Goal: Task Accomplishment & Management: Use online tool/utility

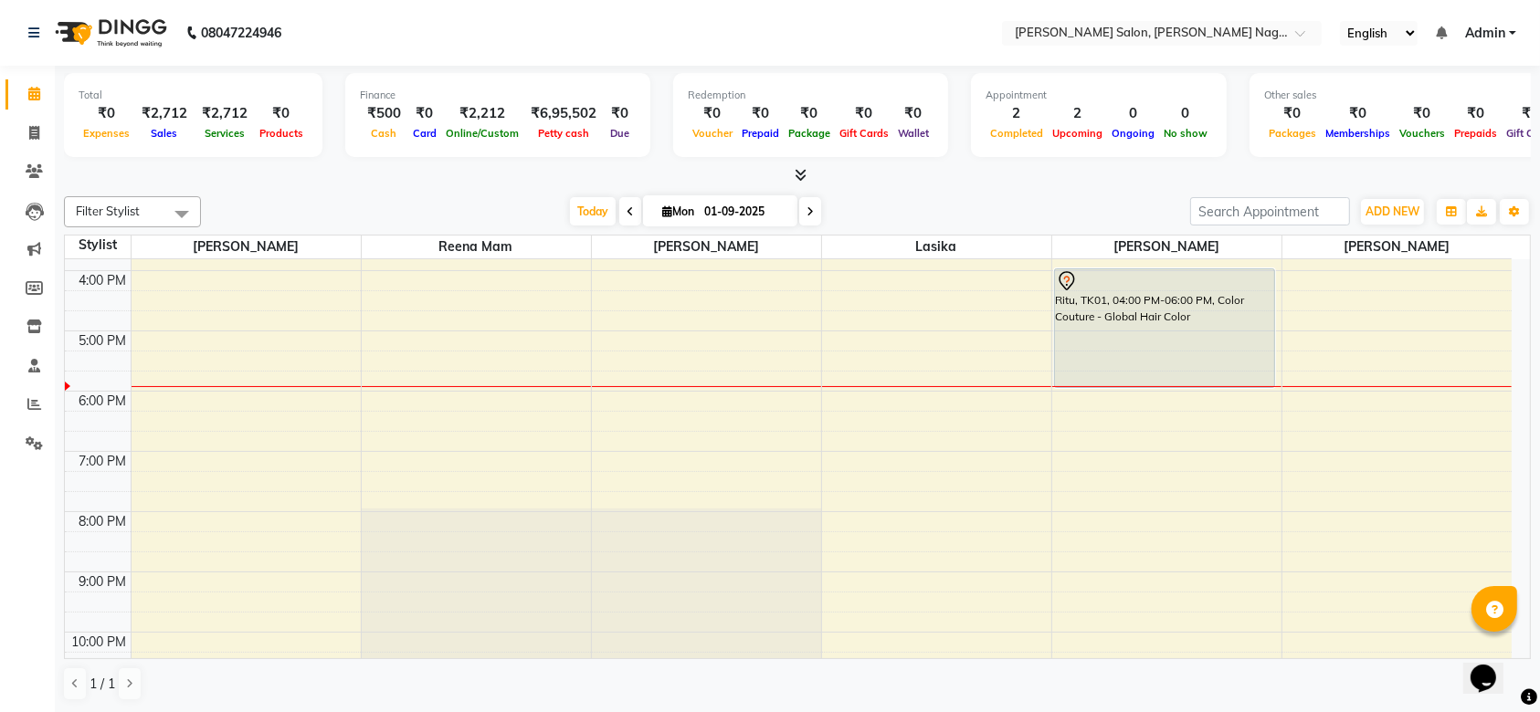
scroll to position [414, 0]
click at [22, 128] on span at bounding box center [34, 133] width 32 height 21
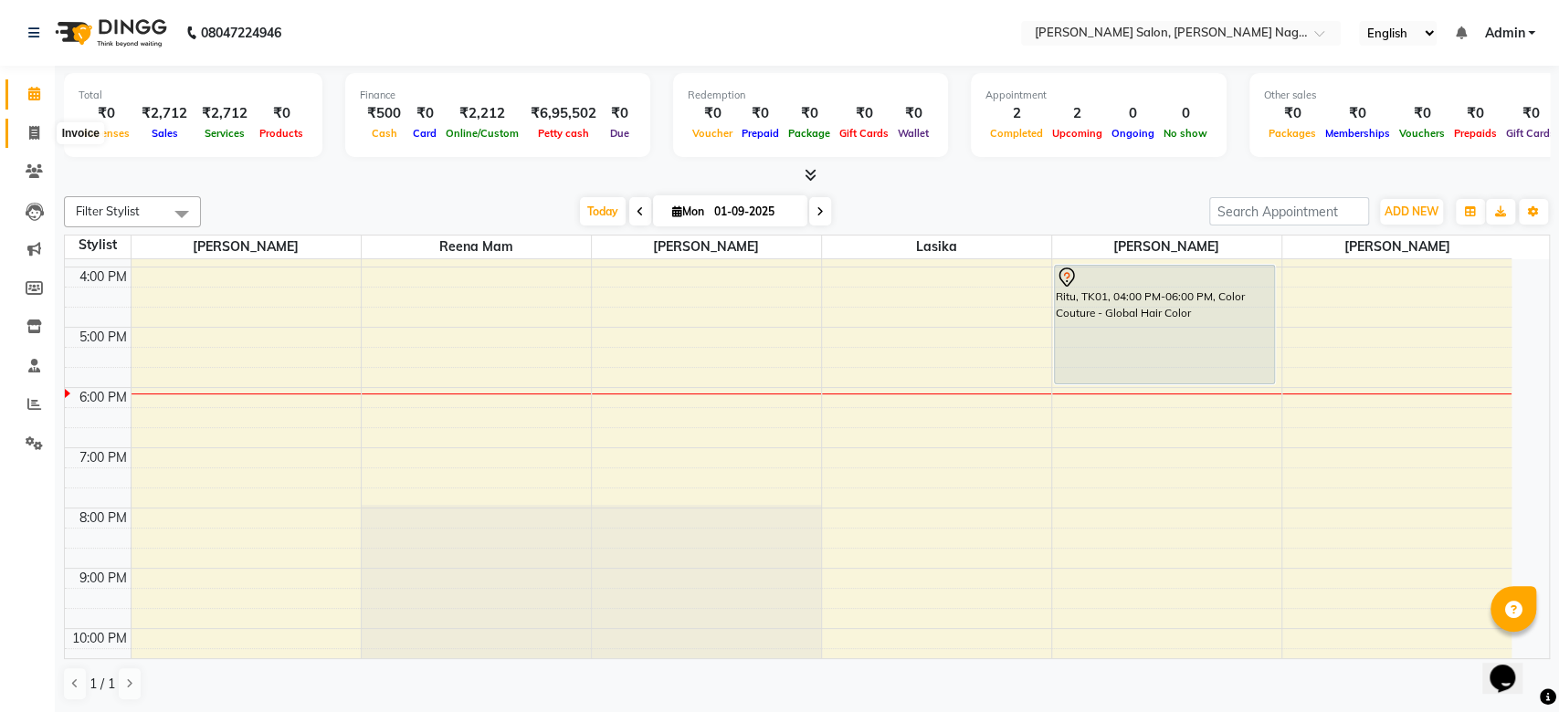
select select "service"
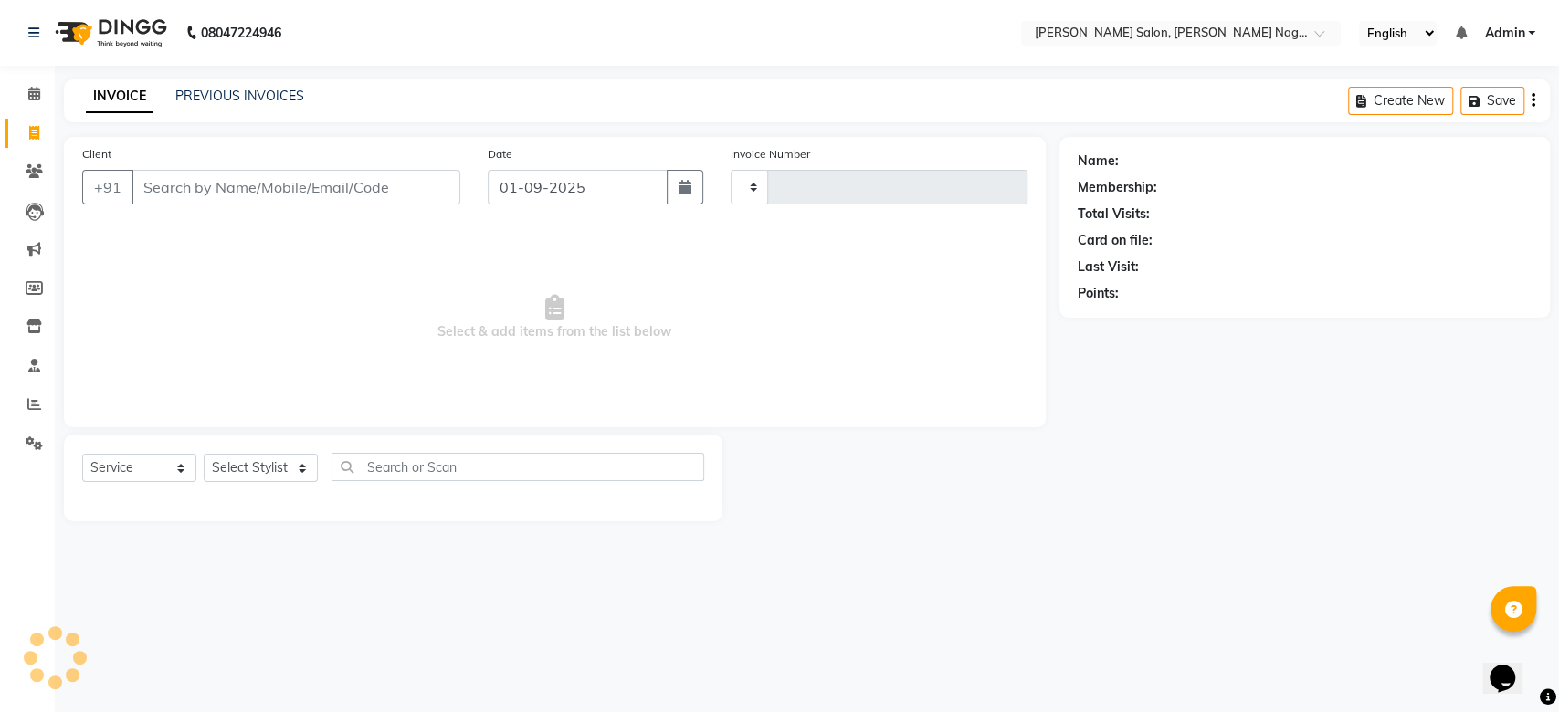
type input "1057"
select select "6221"
click at [29, 90] on icon at bounding box center [34, 94] width 12 height 14
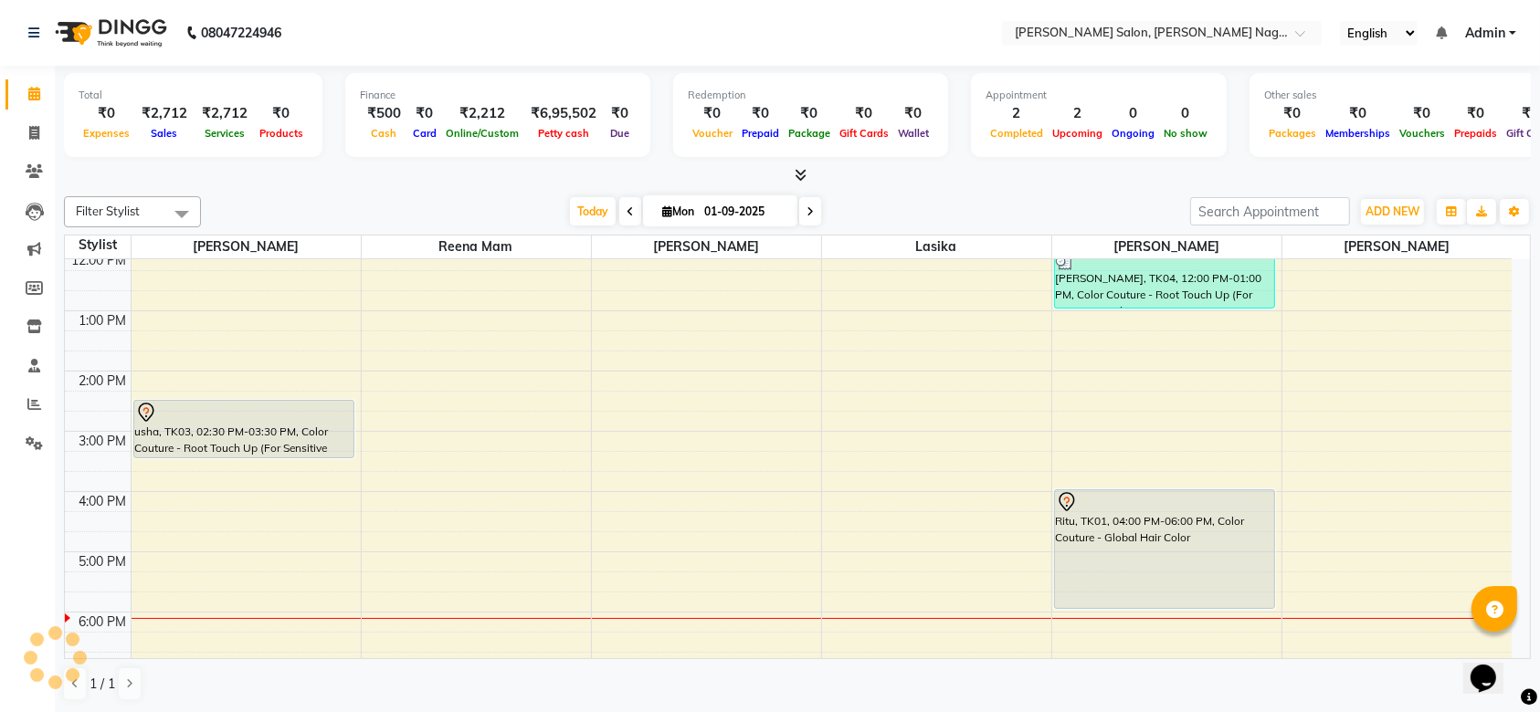
scroll to position [184, 0]
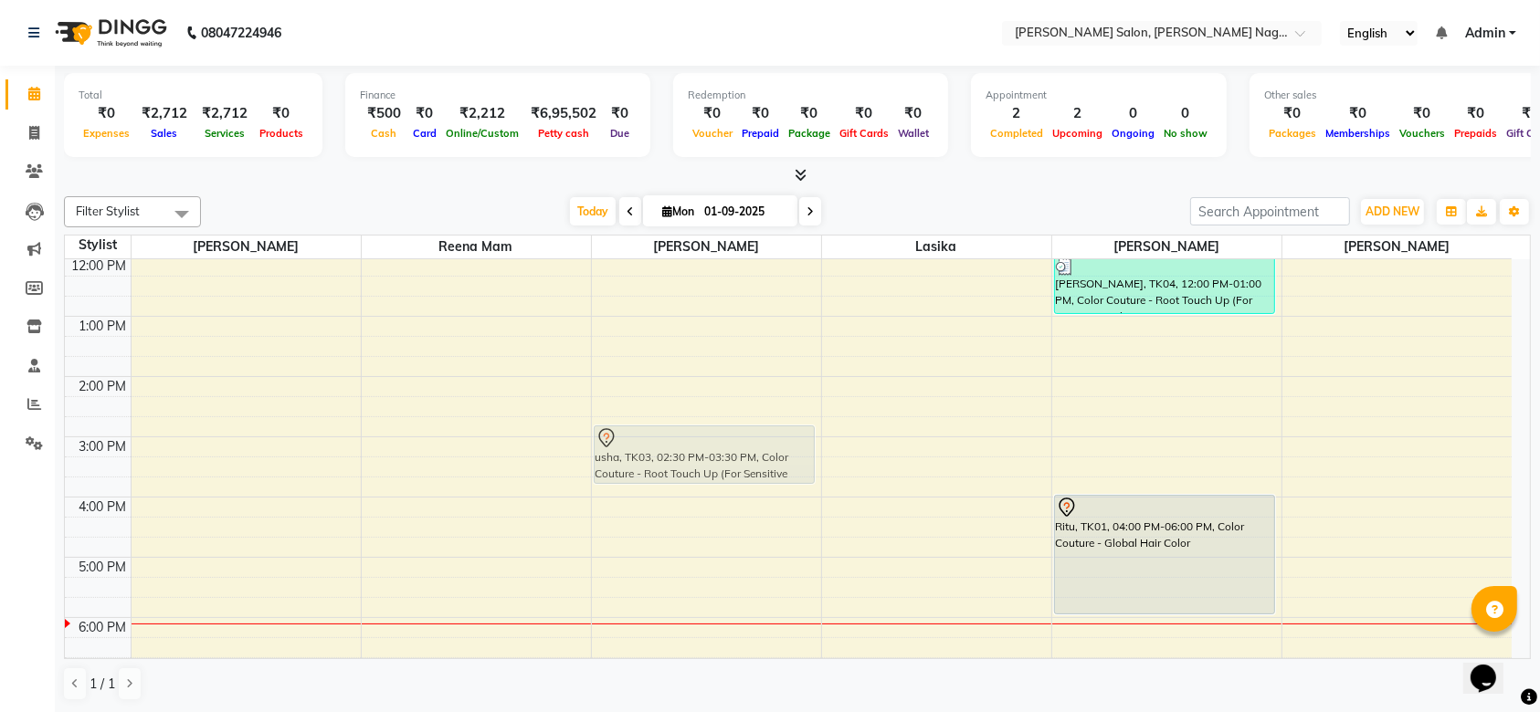
drag, startPoint x: 267, startPoint y: 447, endPoint x: 750, endPoint y: 464, distance: 483.3
click at [750, 464] on tr "lLK Bhatt, TK02, 10:40 AM-11:10 AM, [DEMOGRAPHIC_DATA] Hair Cut - Senior Stylis…" at bounding box center [788, 527] width 1446 height 903
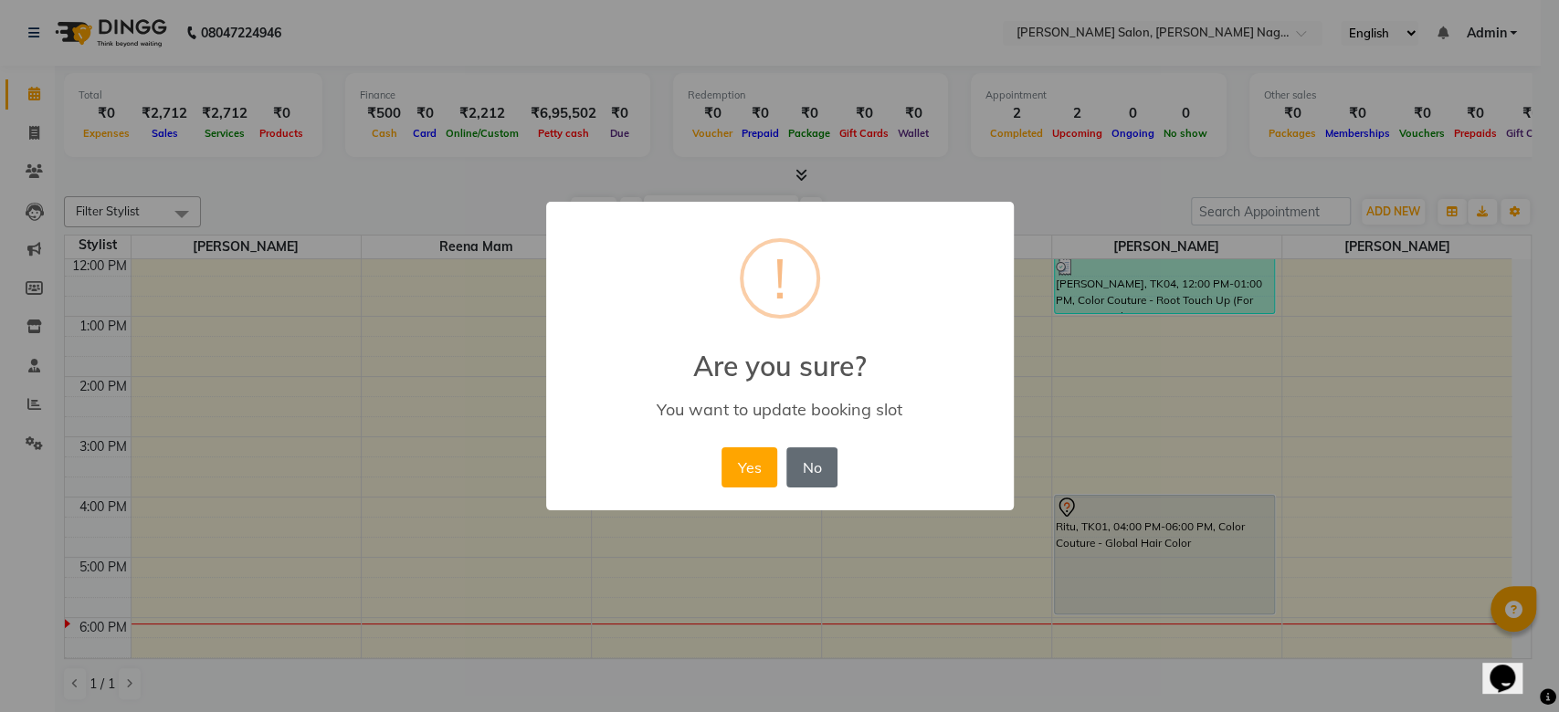
click at [809, 463] on button "No" at bounding box center [811, 467] width 51 height 40
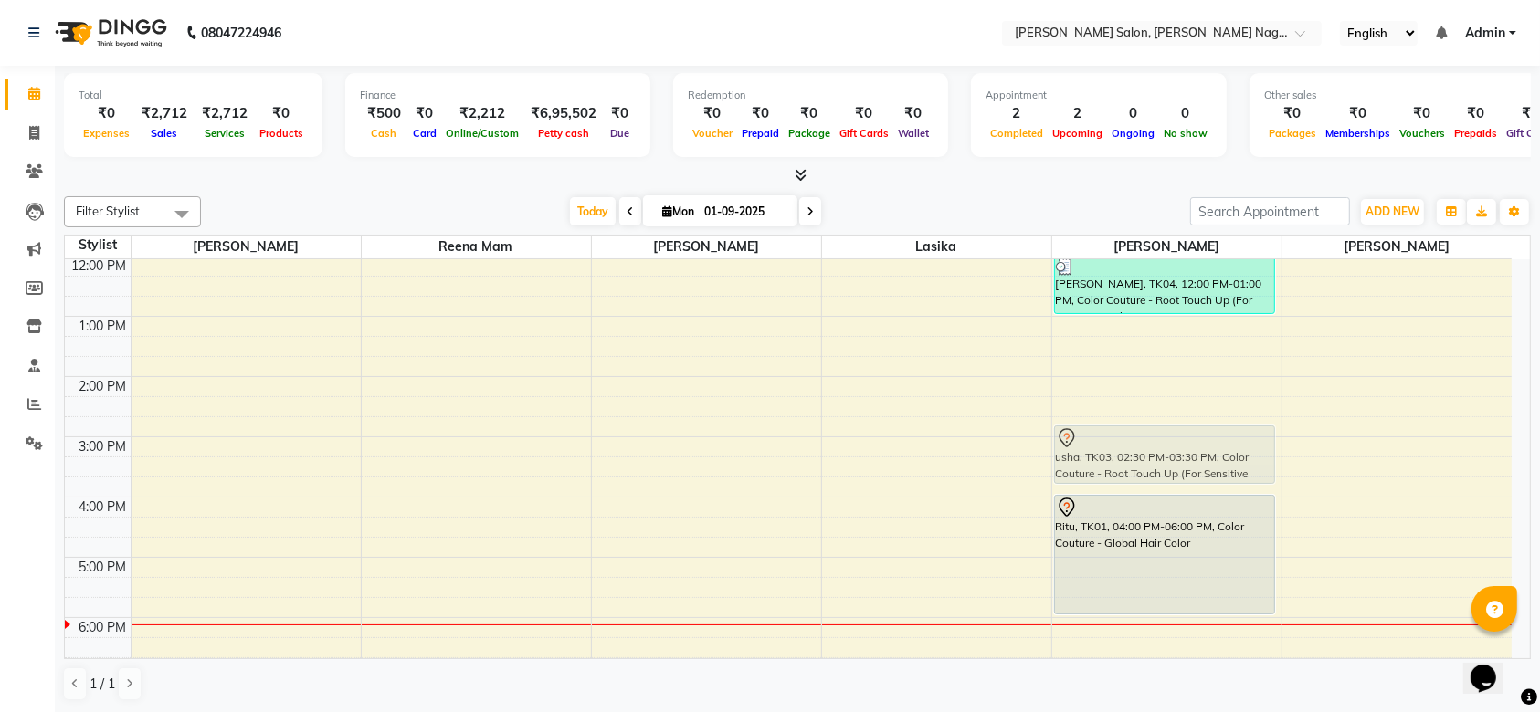
drag, startPoint x: 184, startPoint y: 410, endPoint x: 1192, endPoint y: 426, distance: 1007.3
click at [1192, 426] on tr "lLK Bhatt, TK02, 10:40 AM-11:10 AM, [DEMOGRAPHIC_DATA] Hair Cut - Senior Stylis…" at bounding box center [788, 527] width 1446 height 903
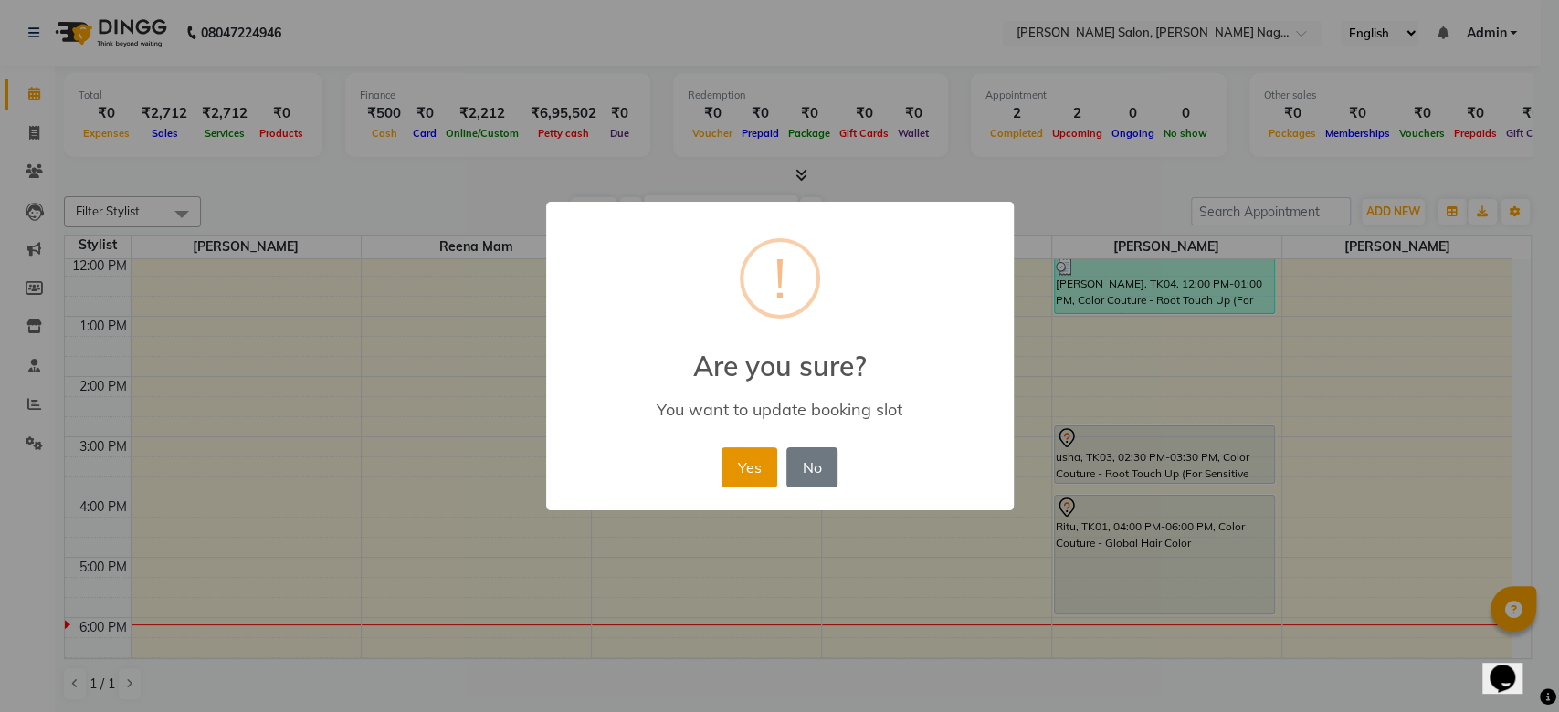
click at [739, 460] on button "Yes" at bounding box center [749, 467] width 56 height 40
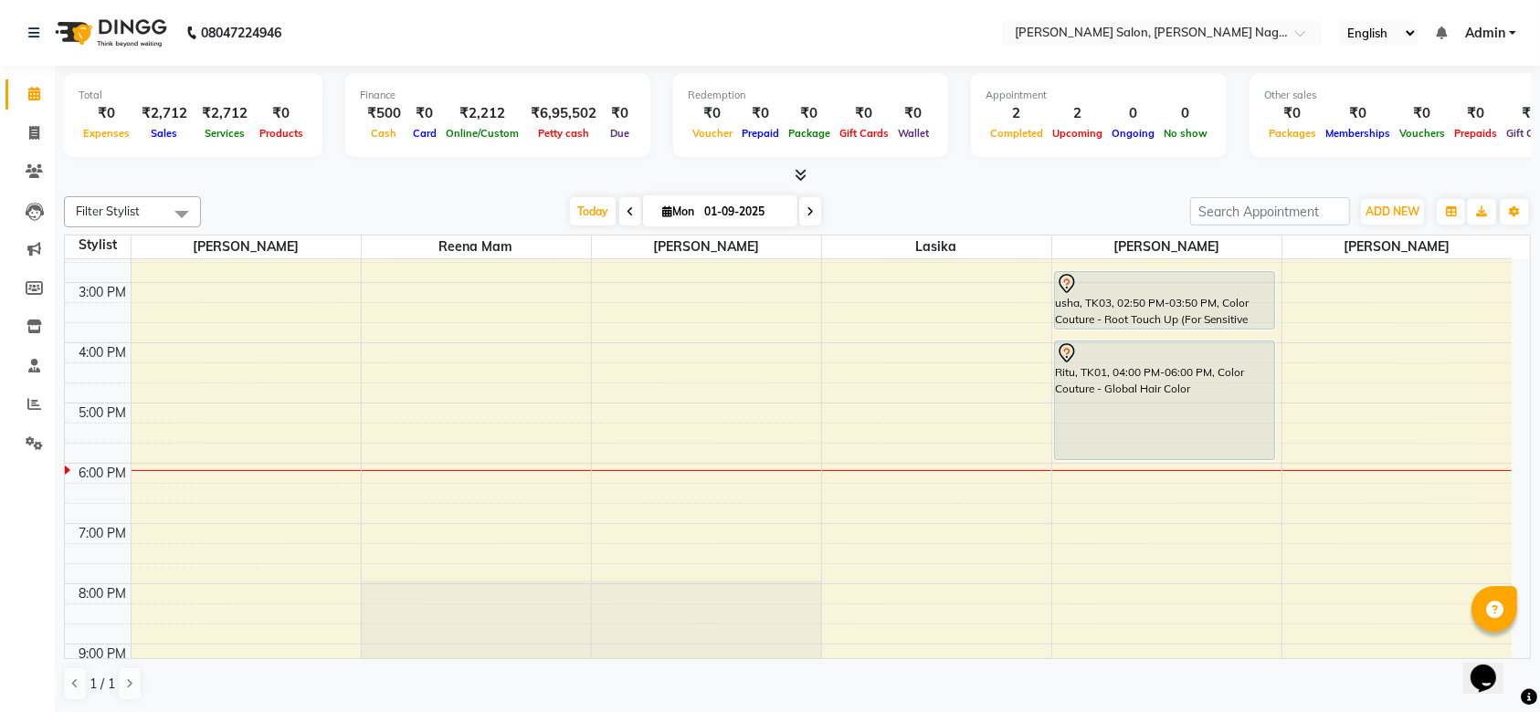
scroll to position [277, 0]
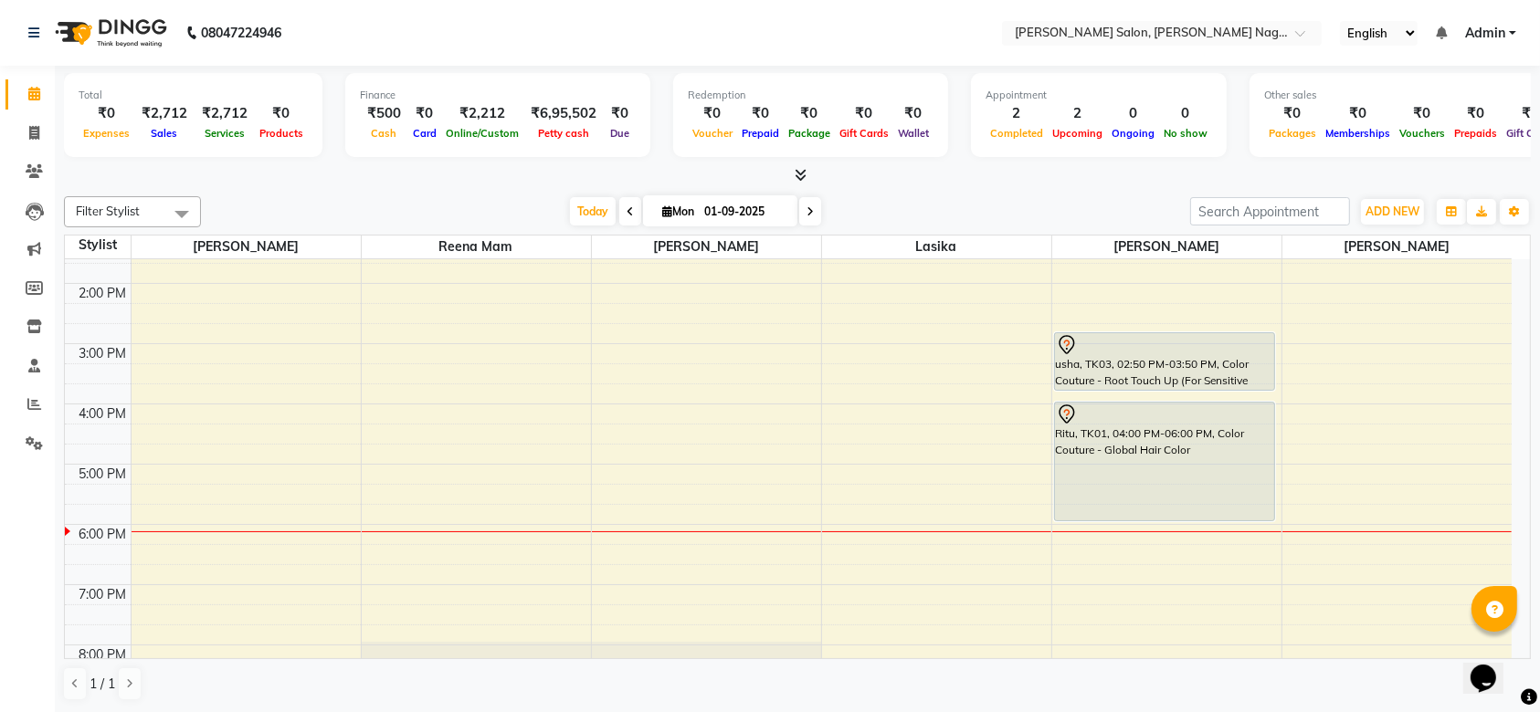
click at [1191, 347] on div at bounding box center [1165, 345] width 218 height 22
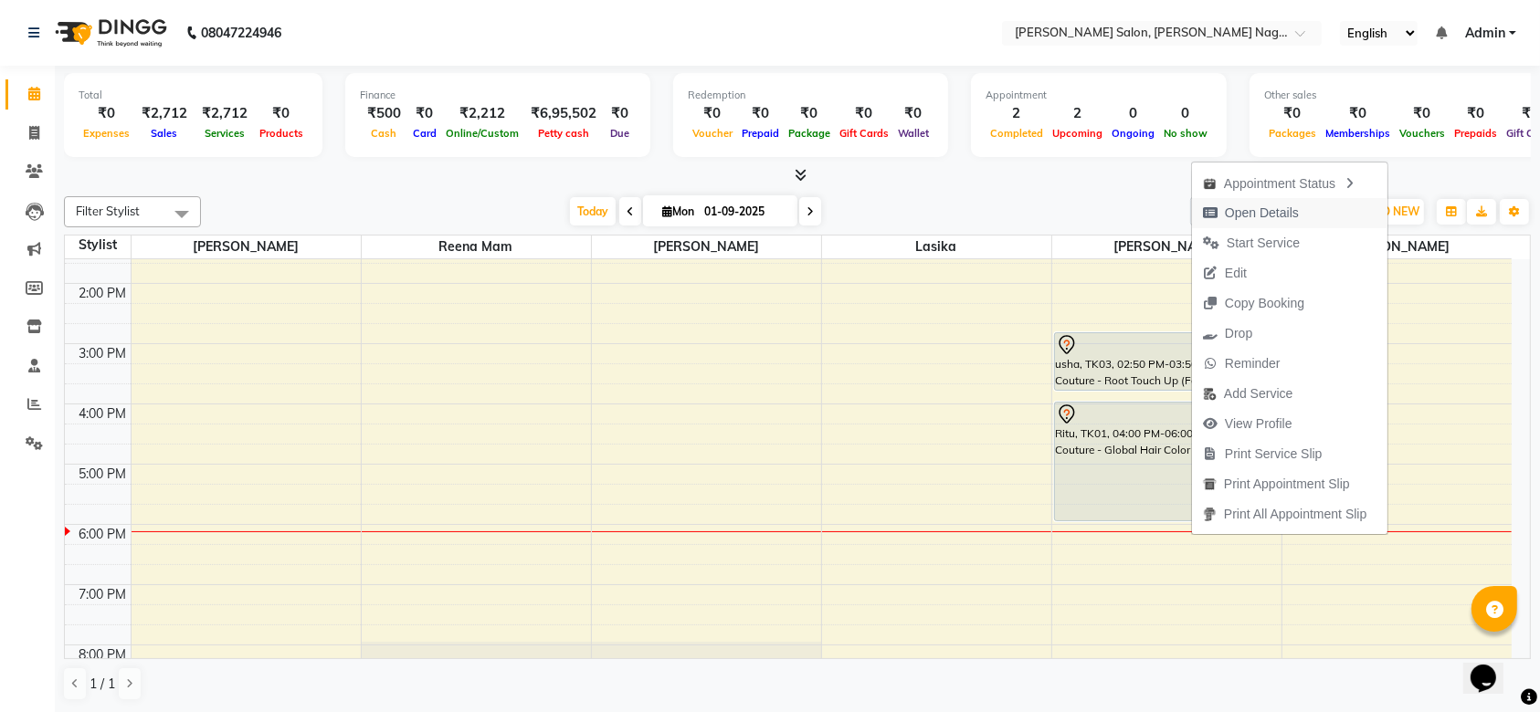
click at [1235, 208] on span "Open Details" at bounding box center [1261, 213] width 74 height 19
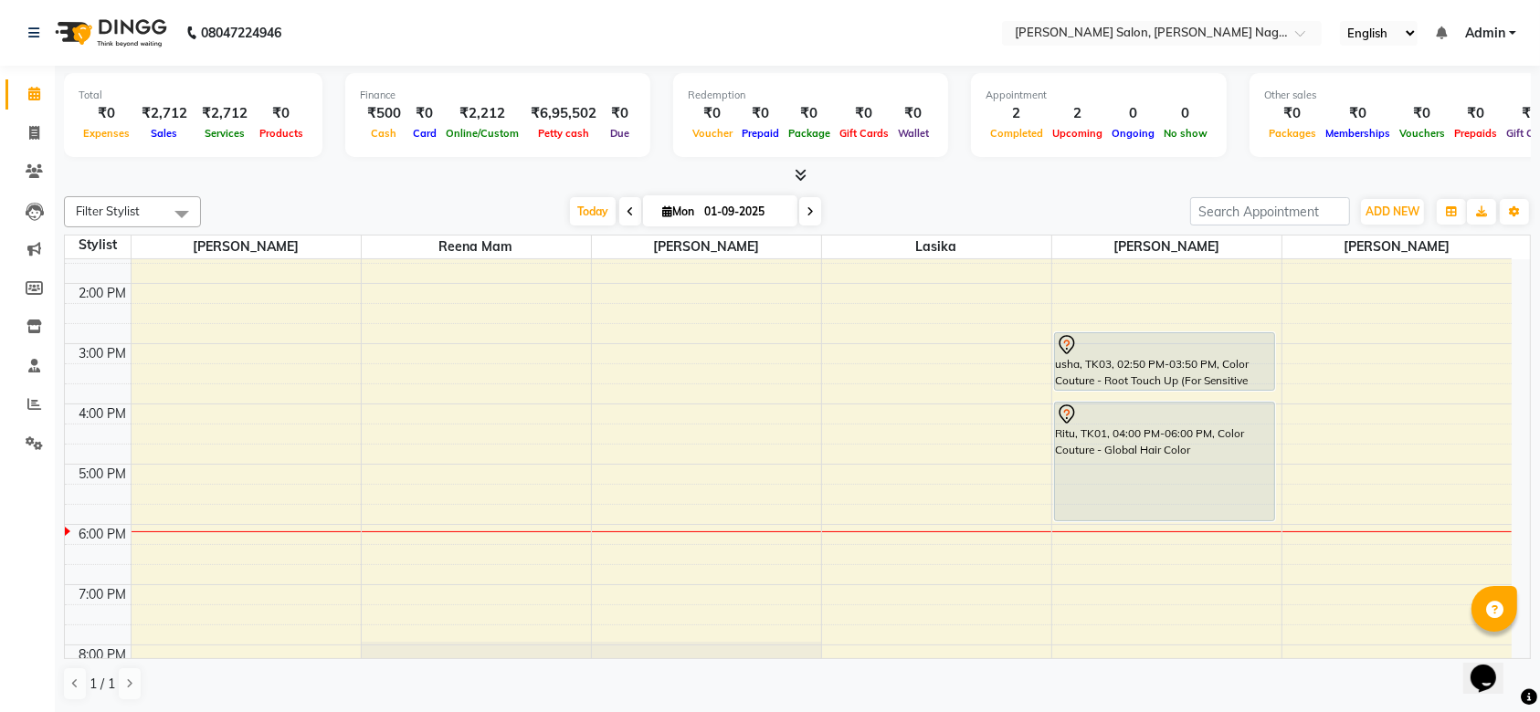
click at [1135, 353] on div at bounding box center [1165, 345] width 218 height 22
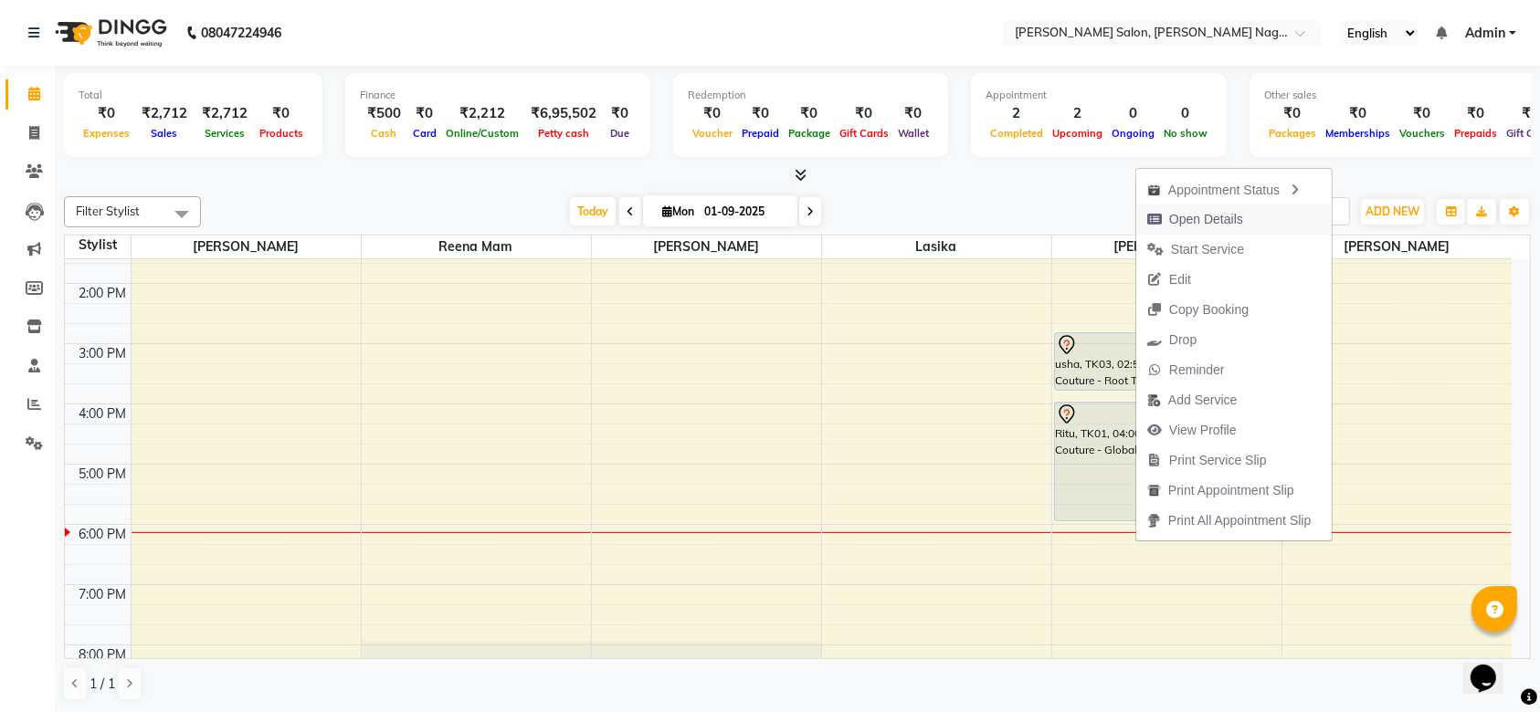
click at [1177, 214] on span "Open Details" at bounding box center [1206, 219] width 74 height 19
select select "7"
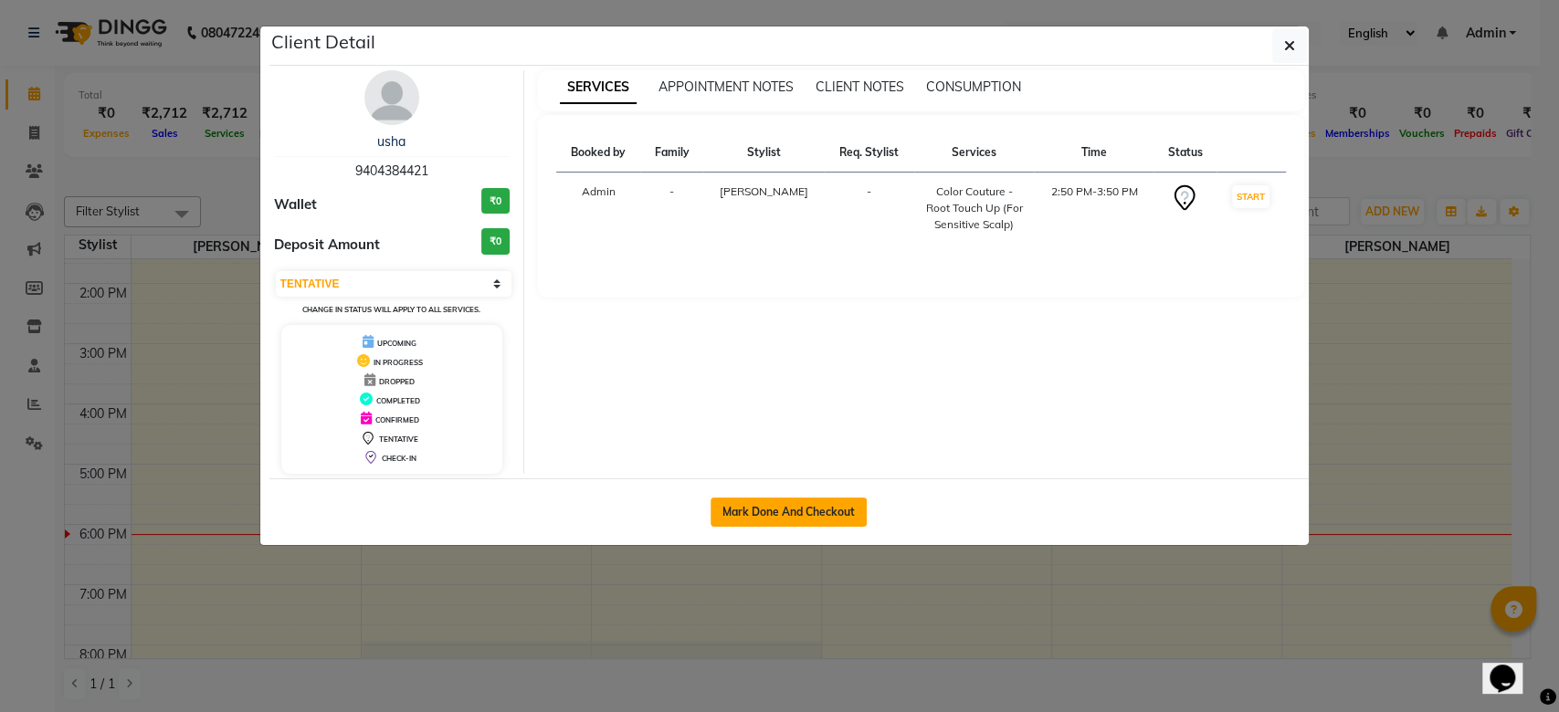
click at [764, 505] on button "Mark Done And Checkout" at bounding box center [788, 512] width 156 height 29
select select "service"
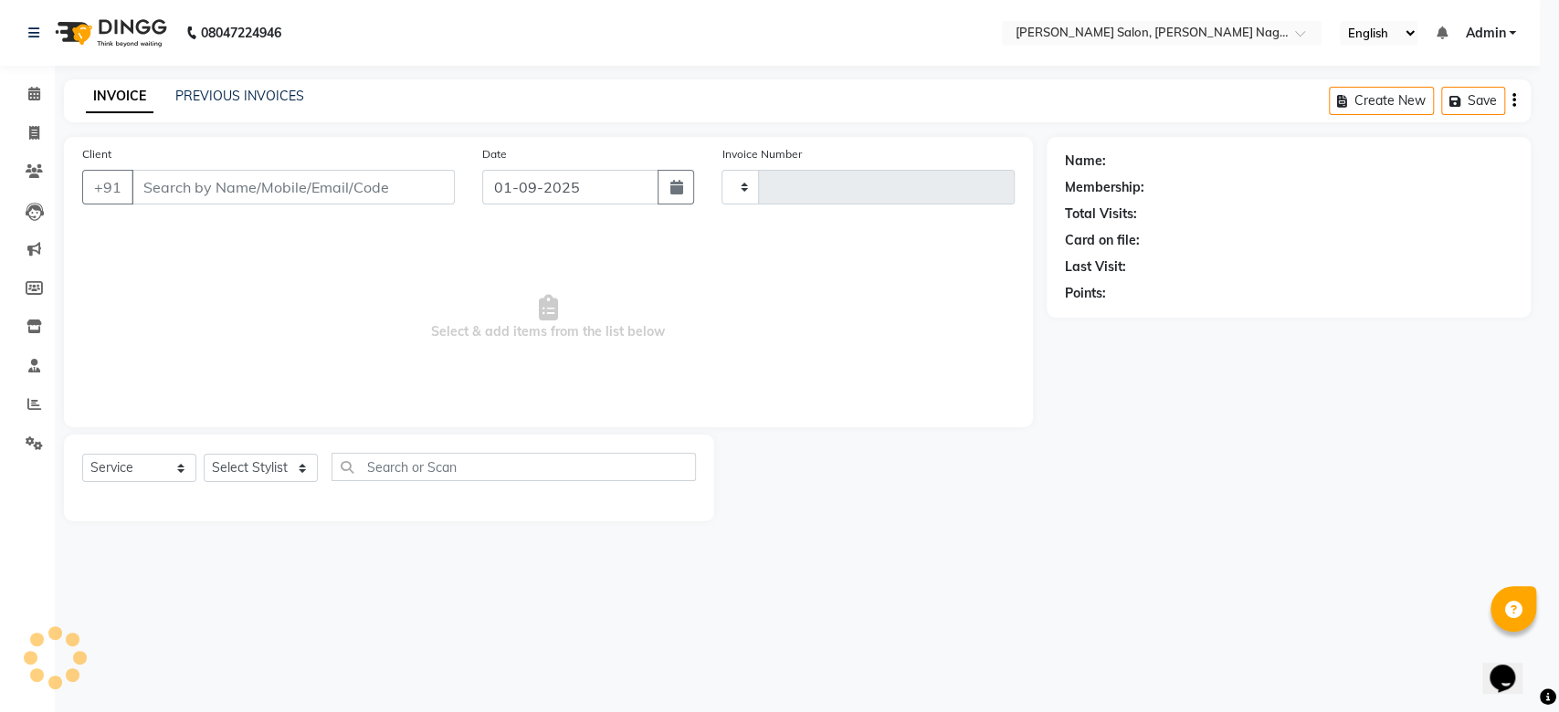
type input "1057"
select select "6221"
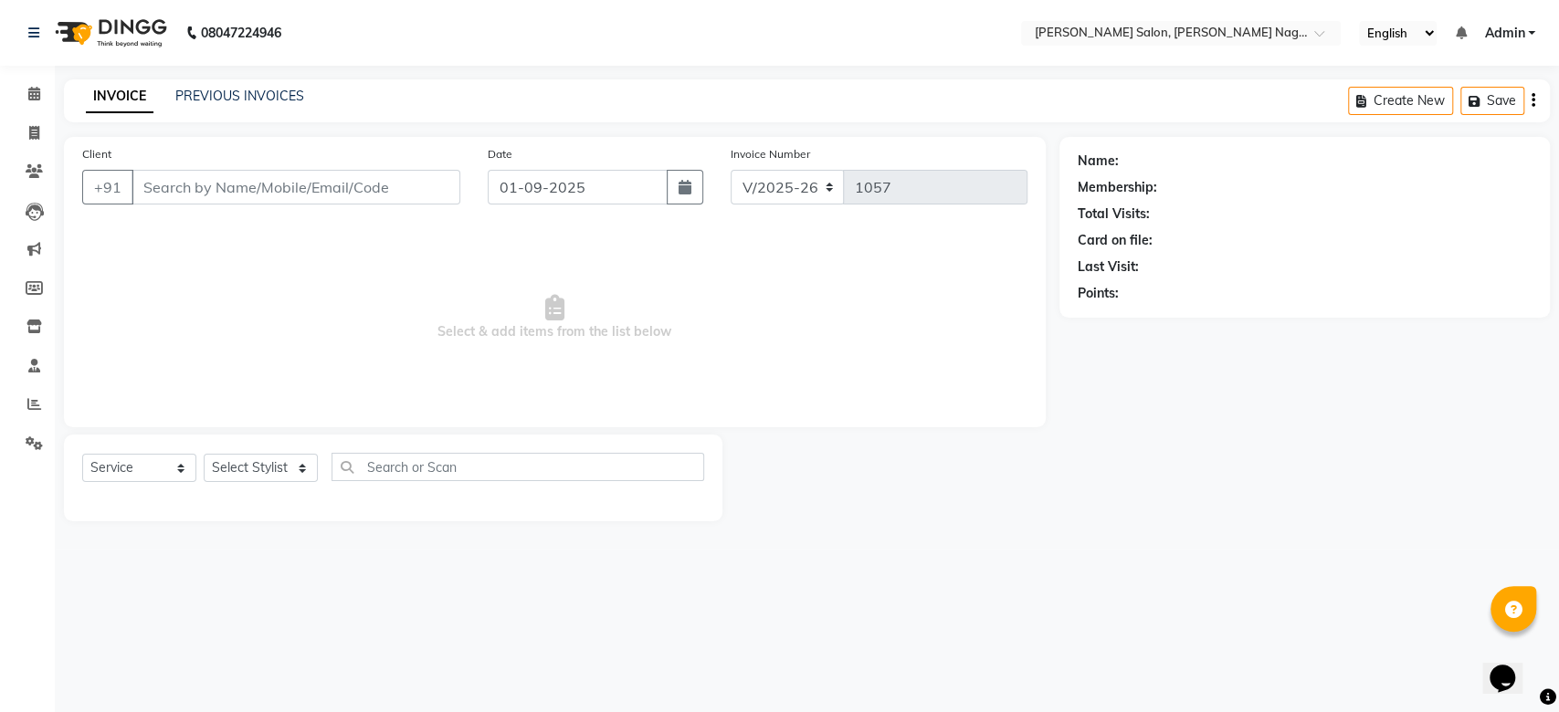
type input "9404384421"
select select "83987"
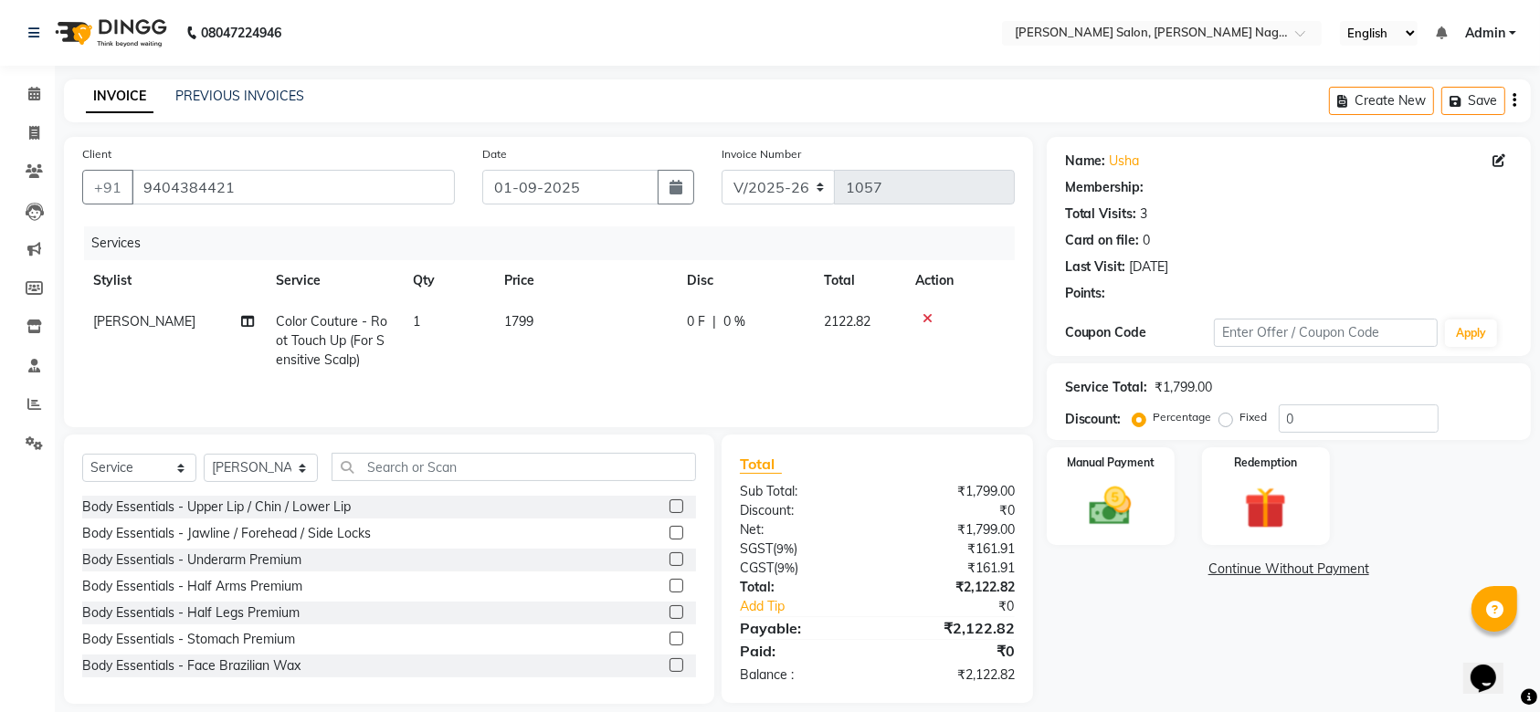
select select "1: Object"
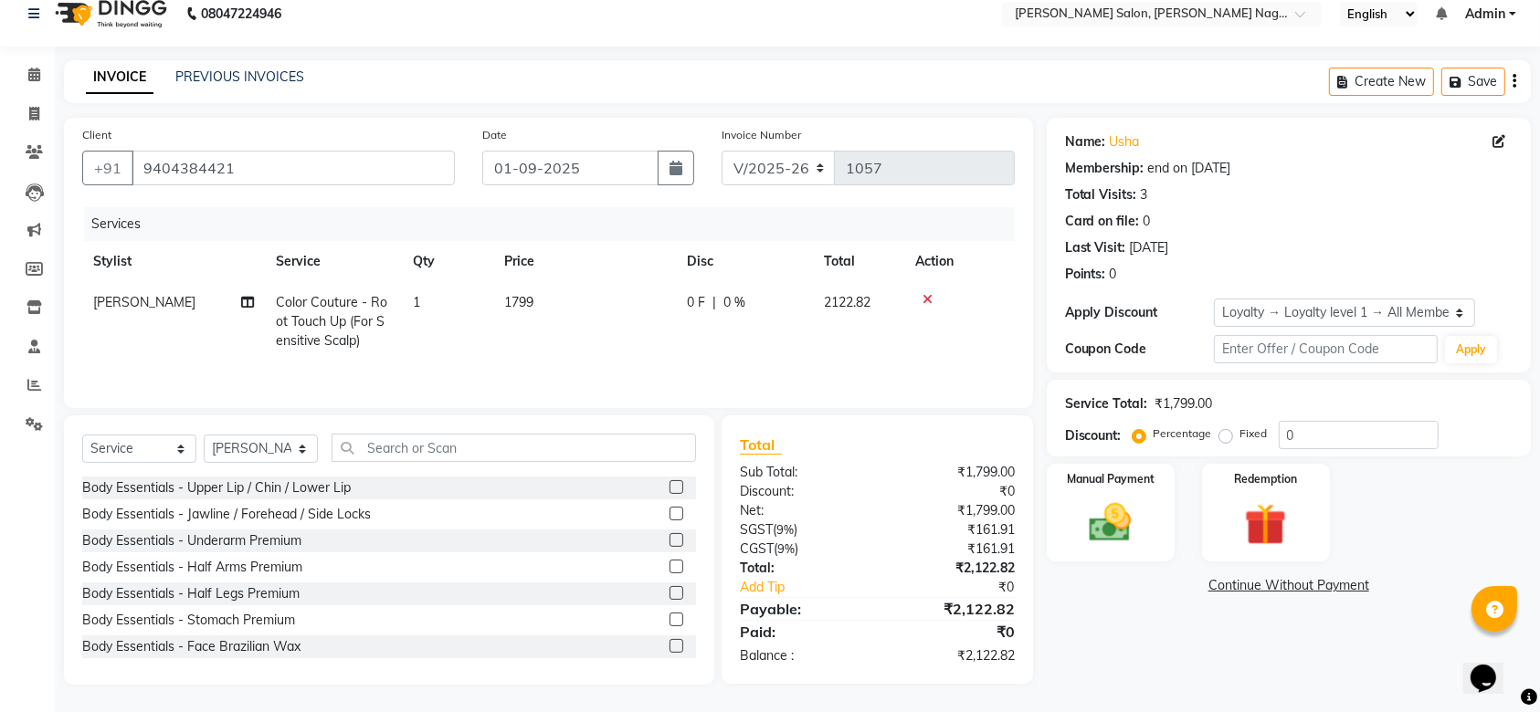
scroll to position [22, 0]
click at [426, 456] on input "text" at bounding box center [513, 448] width 364 height 28
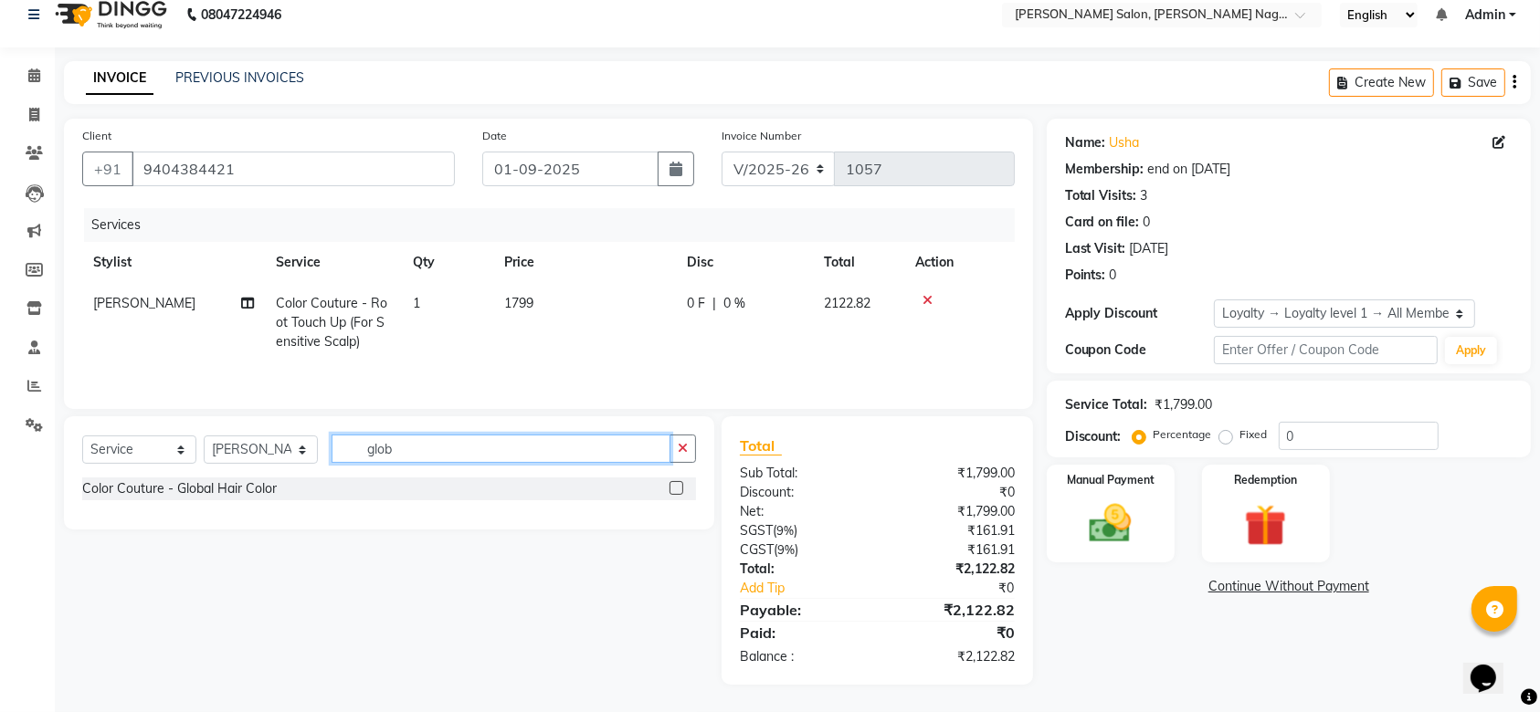
type input "glob"
click at [678, 481] on label at bounding box center [676, 488] width 14 height 14
click at [678, 483] on input "checkbox" at bounding box center [675, 489] width 12 height 12
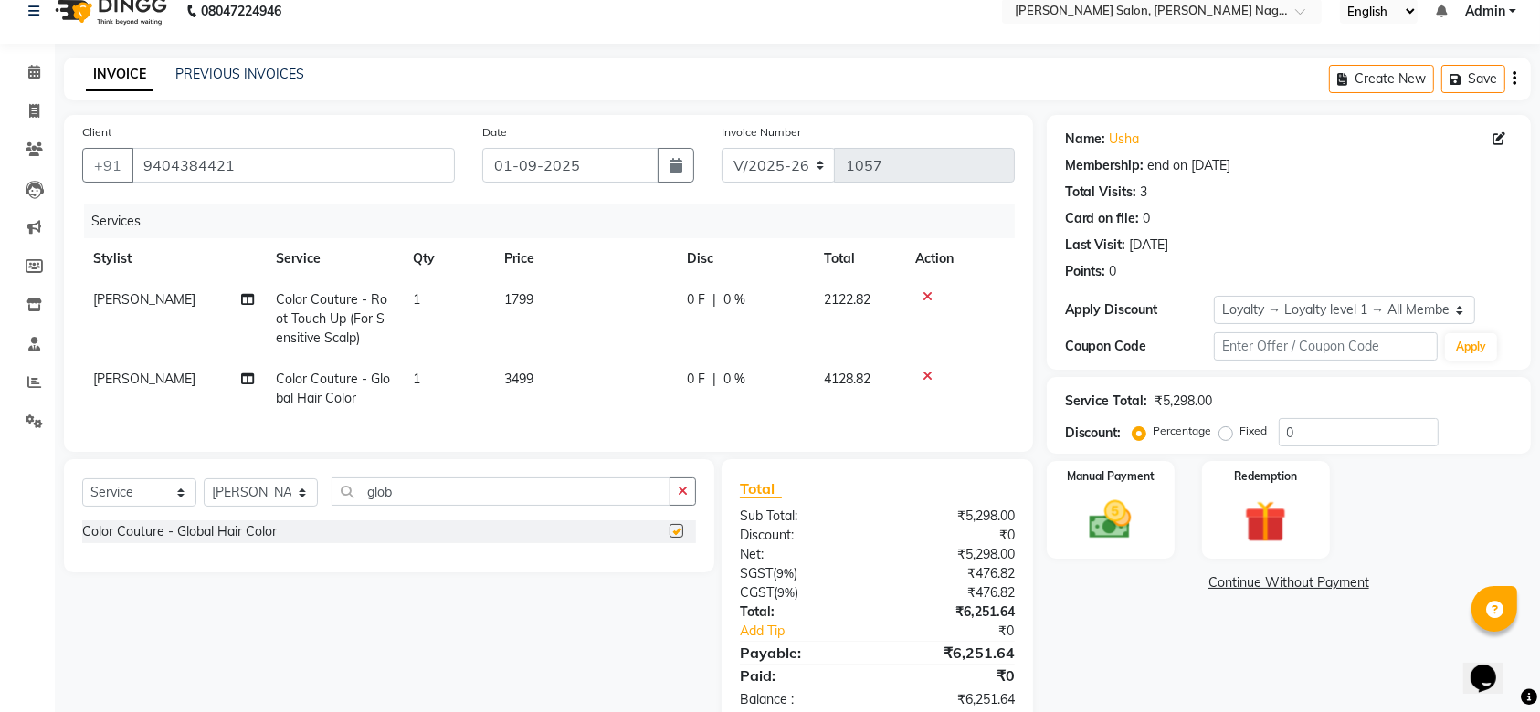
checkbox input "false"
click at [684, 498] on icon "button" at bounding box center [683, 491] width 10 height 13
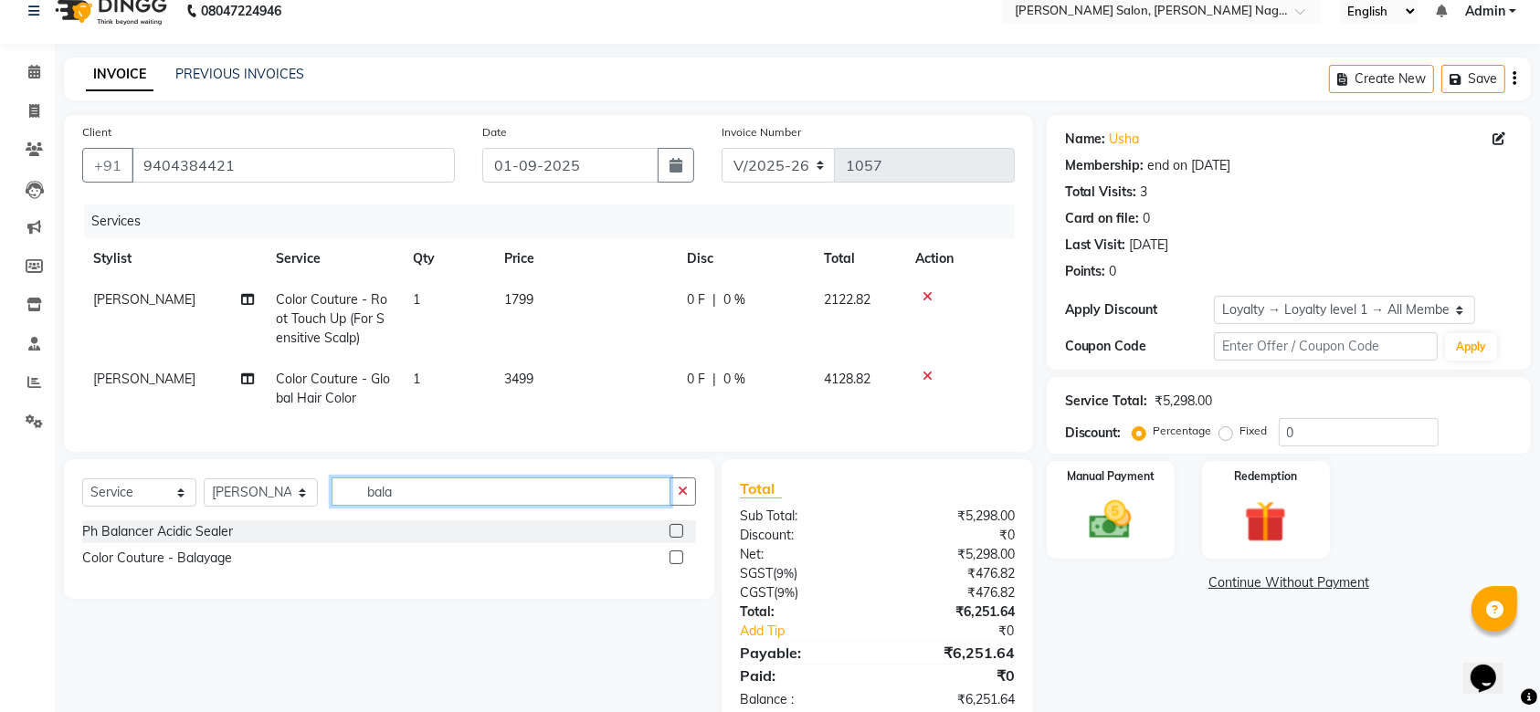
type input "bala"
click at [676, 564] on label at bounding box center [676, 558] width 14 height 14
click at [676, 564] on input "checkbox" at bounding box center [675, 558] width 12 height 12
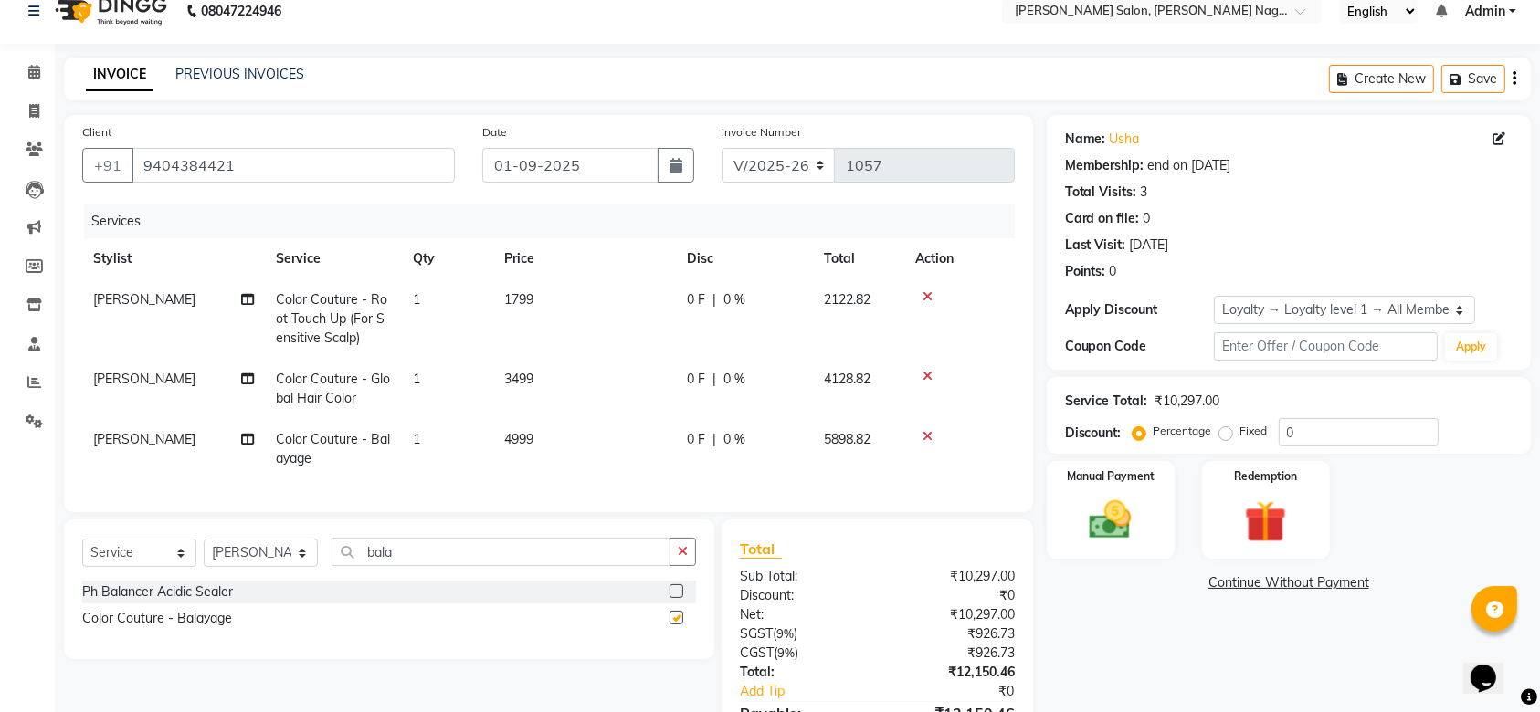
checkbox input "false"
click at [546, 442] on td "4999" at bounding box center [584, 449] width 183 height 60
select select "83987"
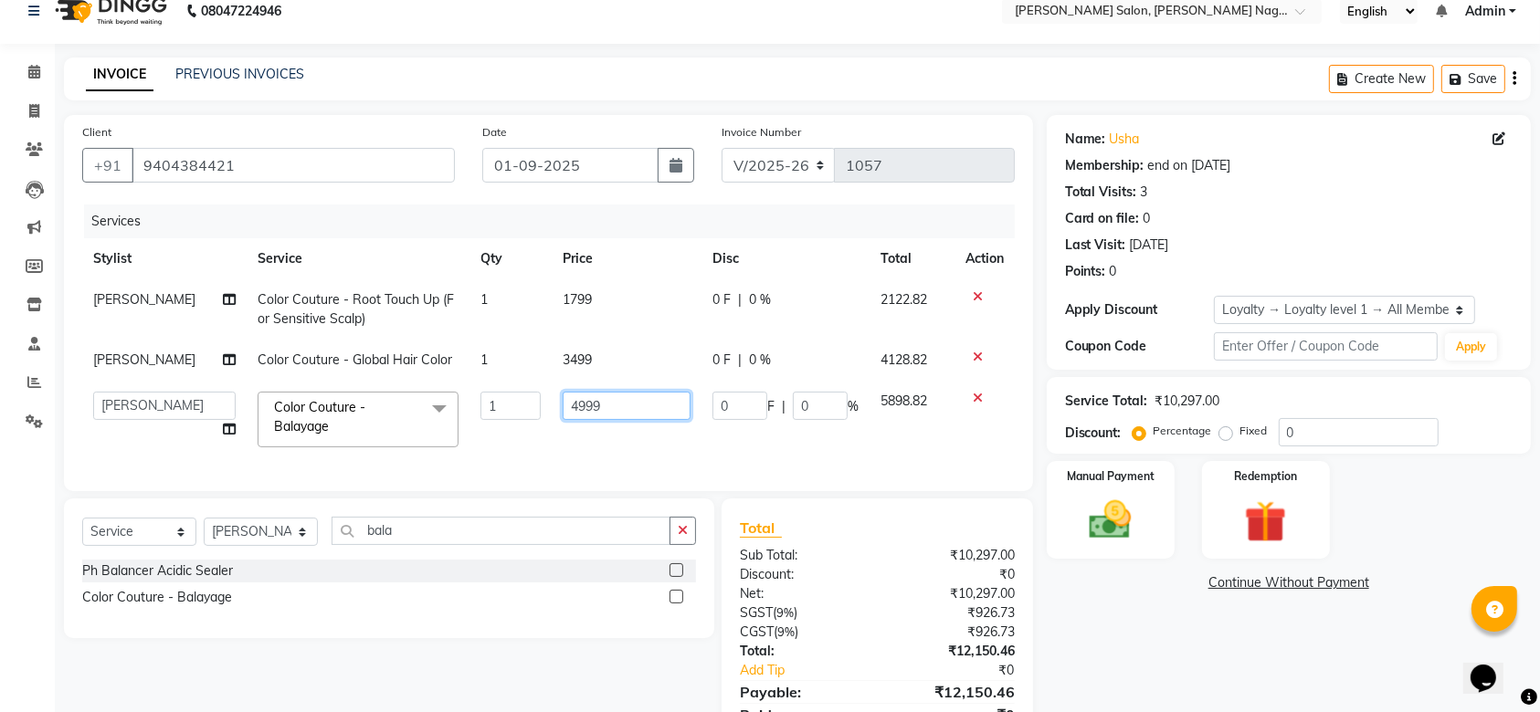
click at [614, 415] on input "4999" at bounding box center [626, 406] width 128 height 28
type input "4"
type input "4499"
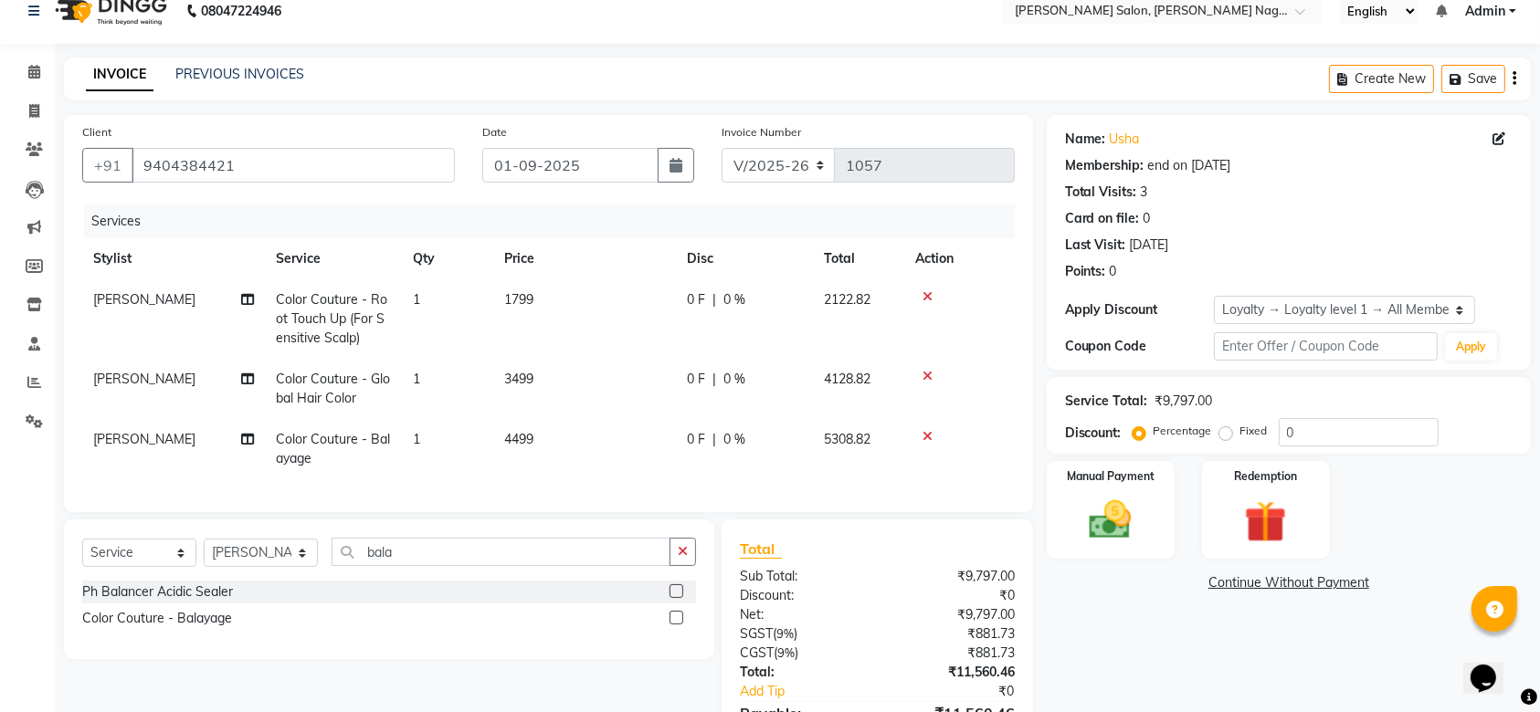
click at [666, 445] on td "4499" at bounding box center [584, 449] width 183 height 60
select select "83987"
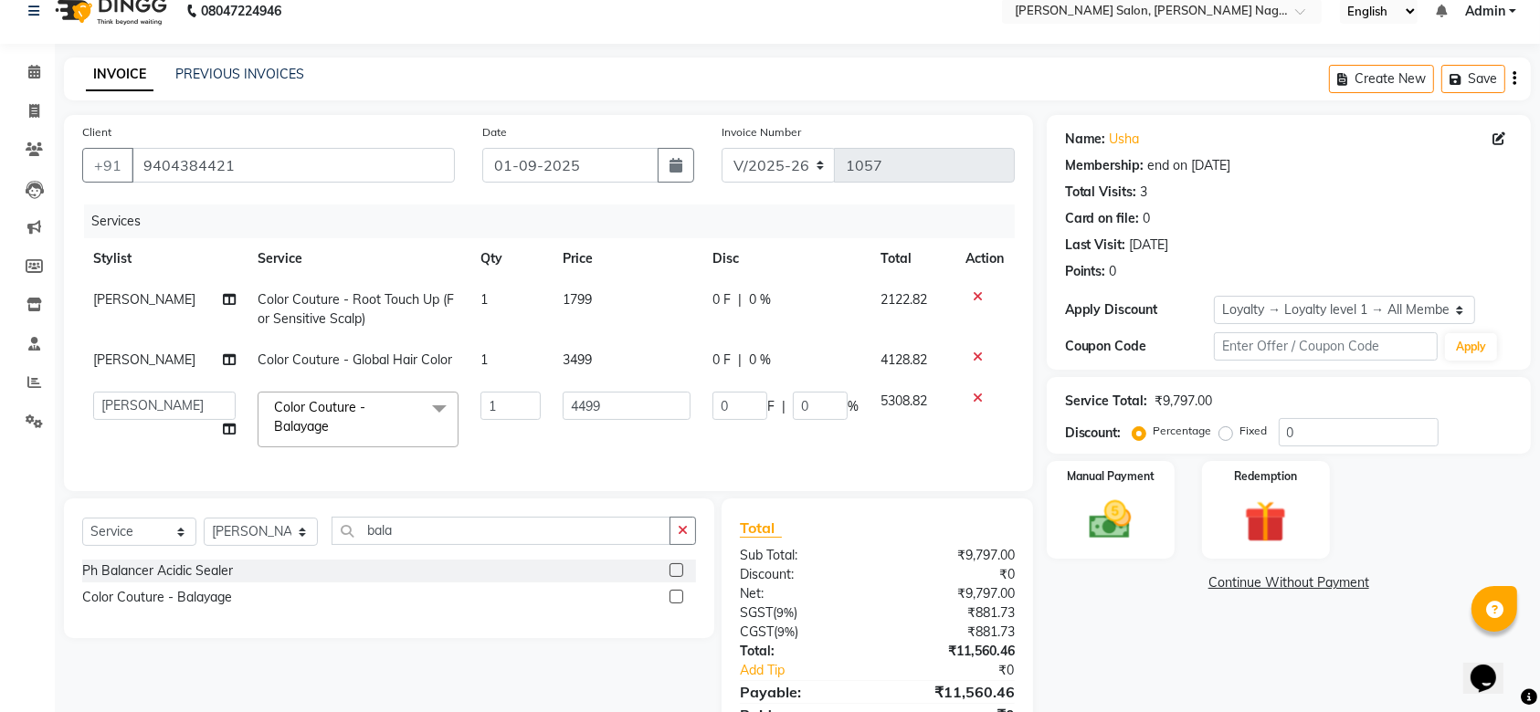
click at [972, 290] on icon at bounding box center [977, 296] width 10 height 13
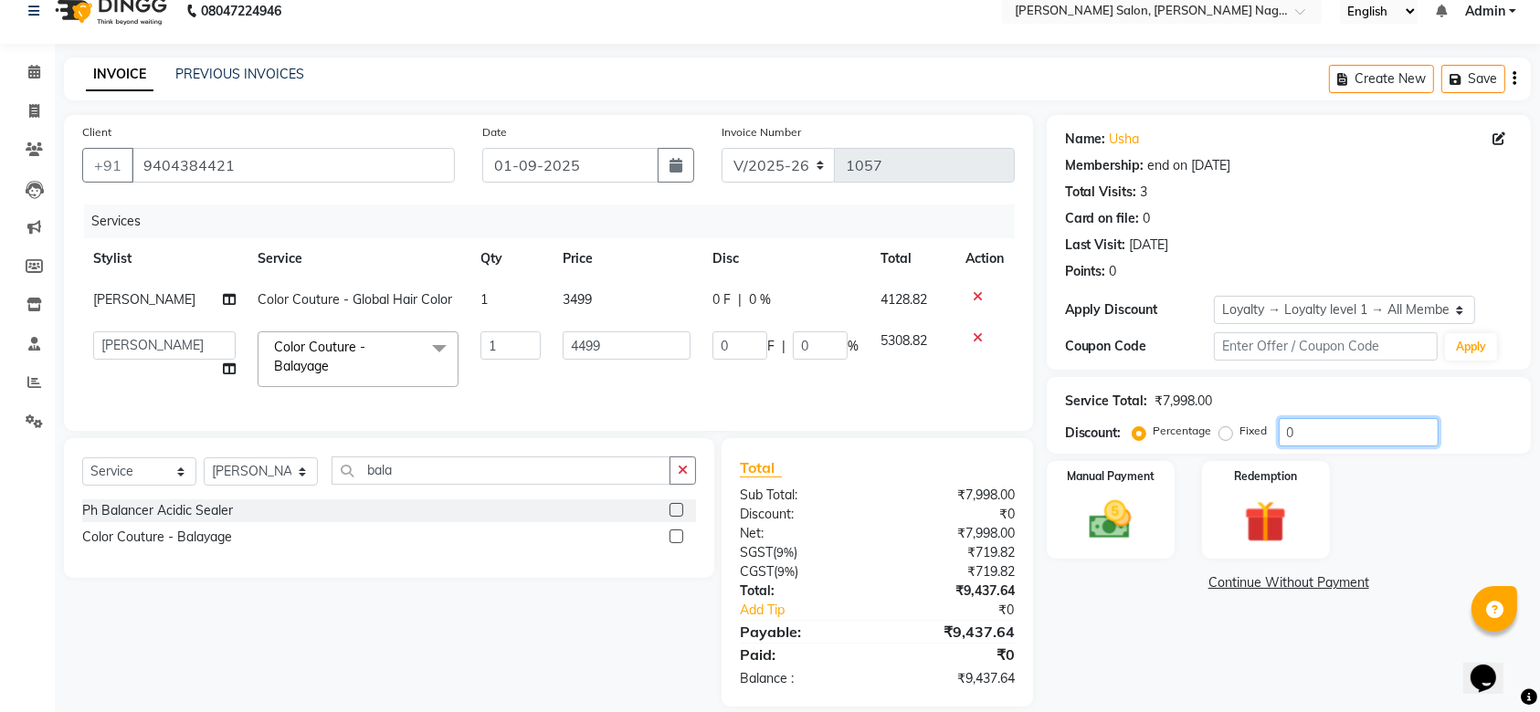
click at [1376, 426] on input "0" at bounding box center [1358, 432] width 160 height 28
click at [1240, 431] on label "Fixed" at bounding box center [1253, 431] width 27 height 16
click at [1223, 431] on input "Fixed" at bounding box center [1229, 431] width 13 height 13
radio input "true"
click at [1321, 436] on input "0" at bounding box center [1358, 432] width 160 height 28
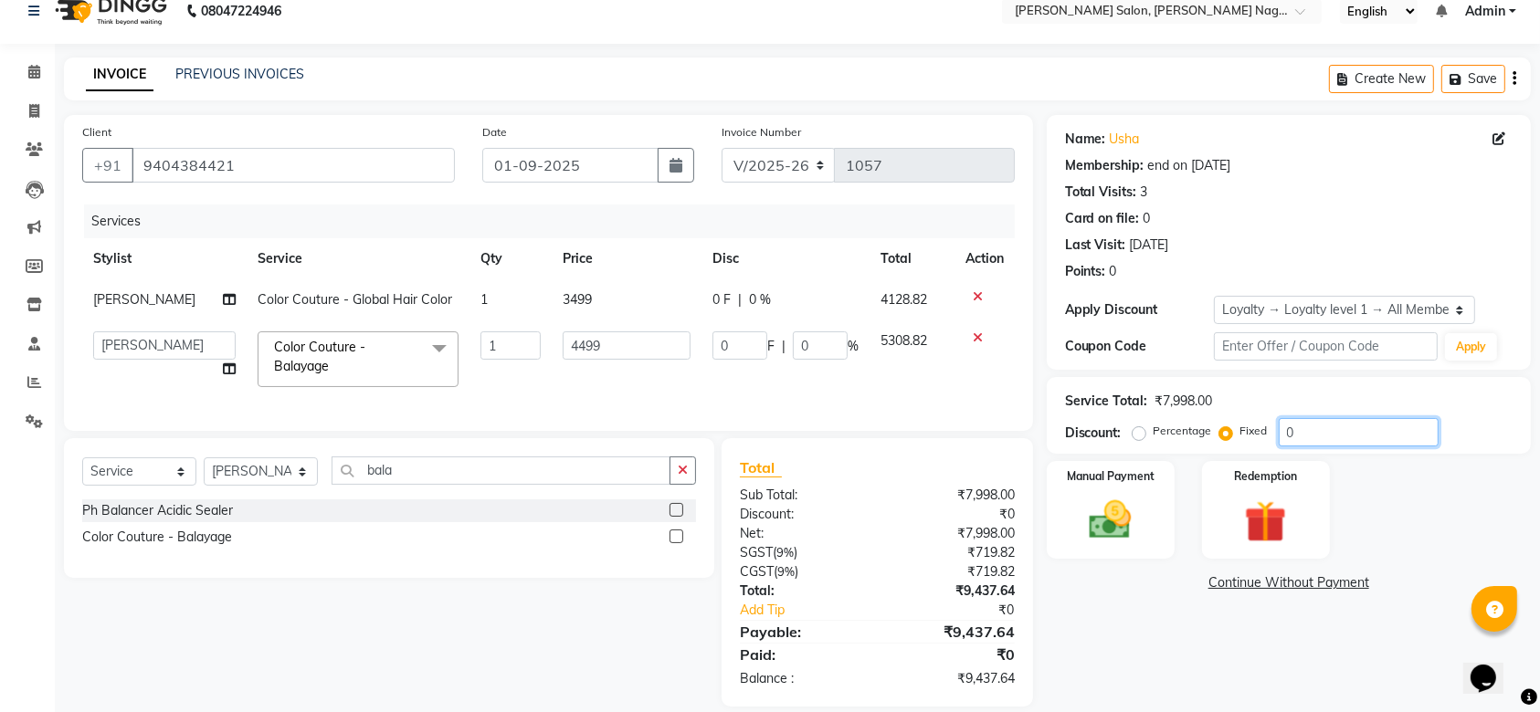
type input "03"
type input "1.69"
type input "0.04"
type input "037"
type input "20.81"
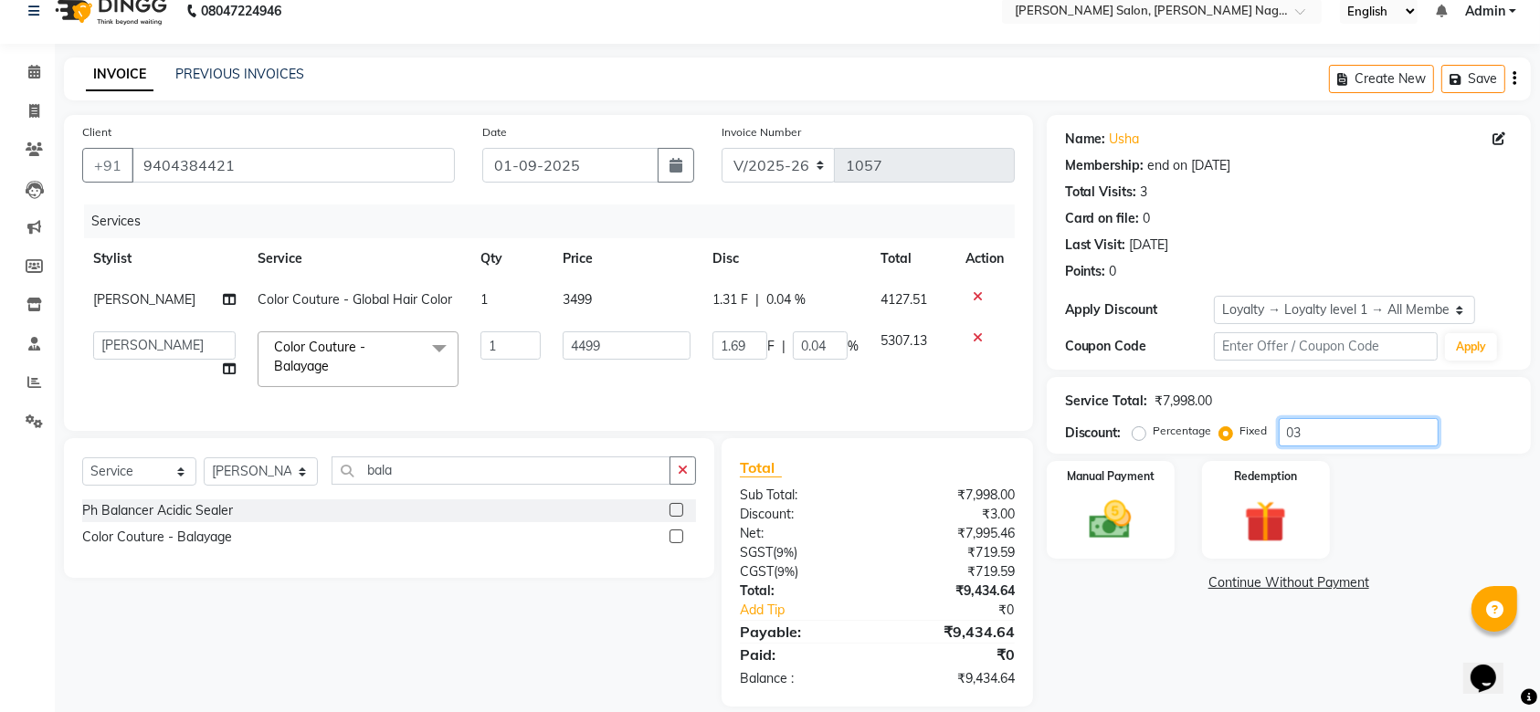
type input "0.46"
type input "037"
click at [1161, 657] on div "Name: Usha Membership: end on [DATE] Total Visits: 3 Card on file: 0 Last Visit…" at bounding box center [1295, 411] width 498 height 592
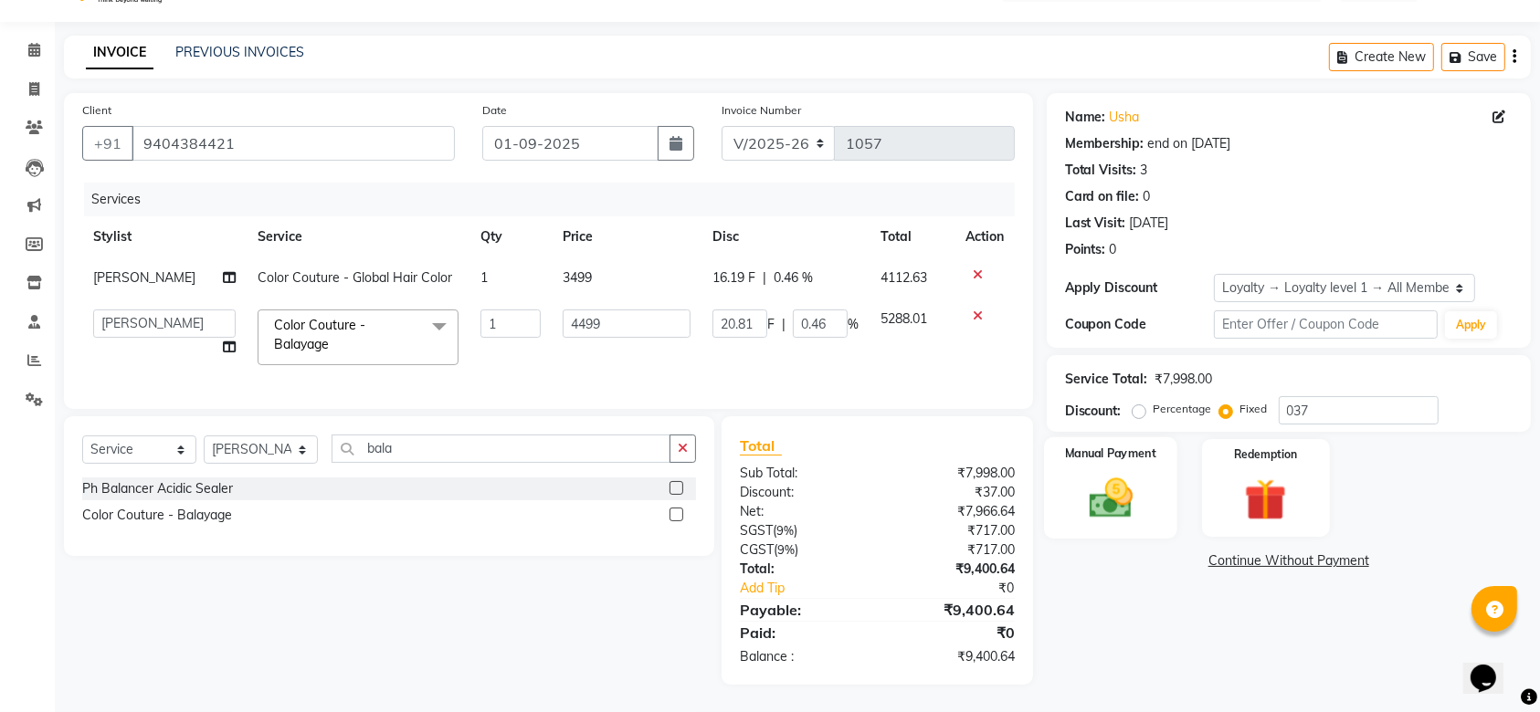
click at [1109, 445] on label "Manual Payment" at bounding box center [1110, 453] width 91 height 17
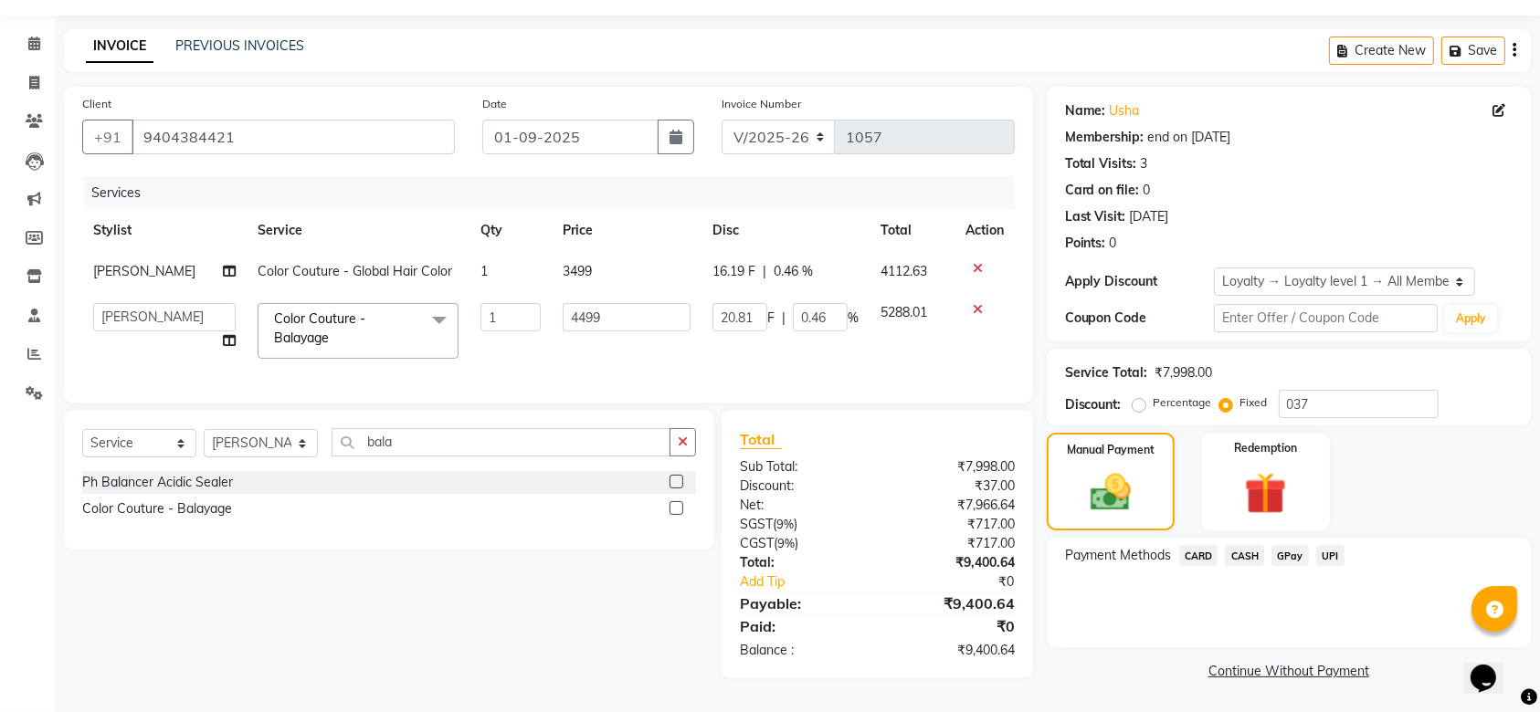
click at [1252, 548] on span "CASH" at bounding box center [1243, 555] width 39 height 21
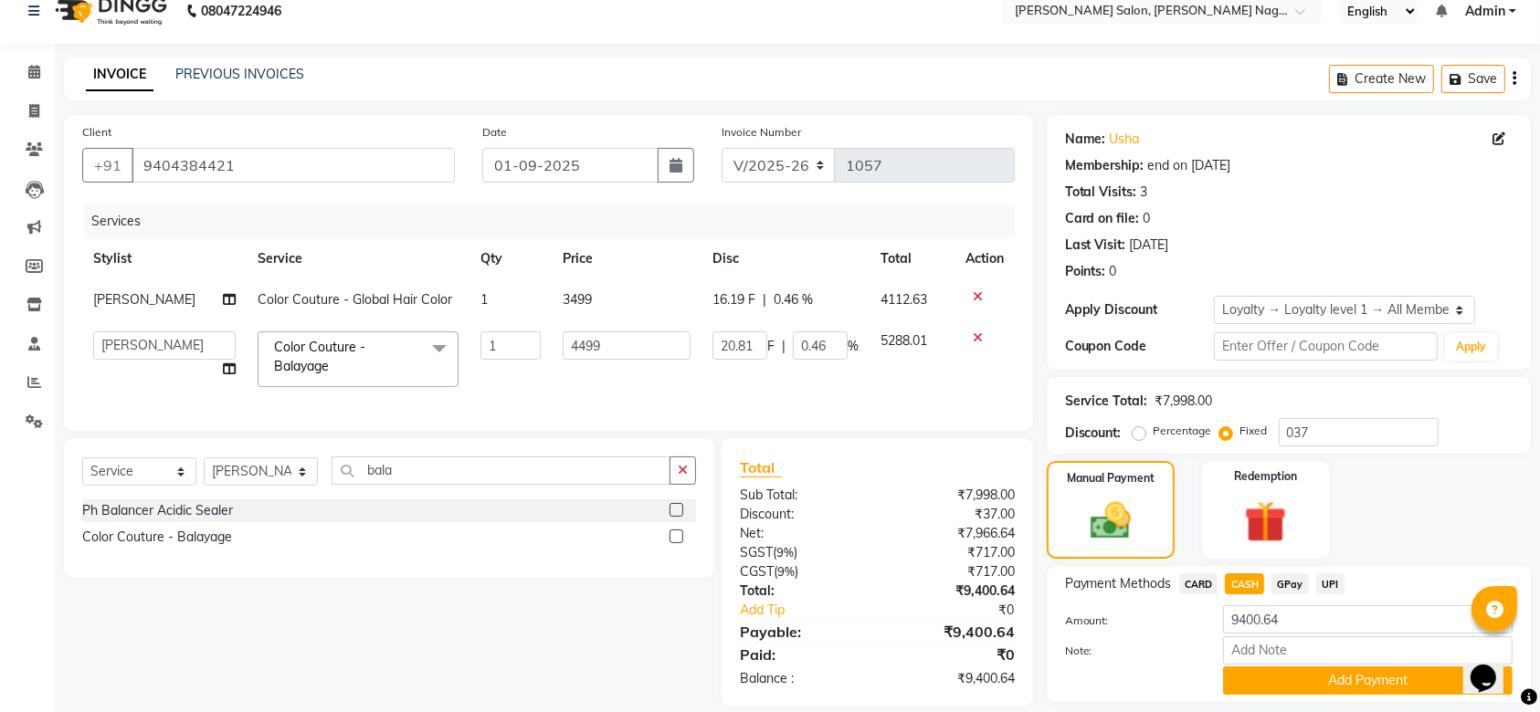
scroll to position [76, 0]
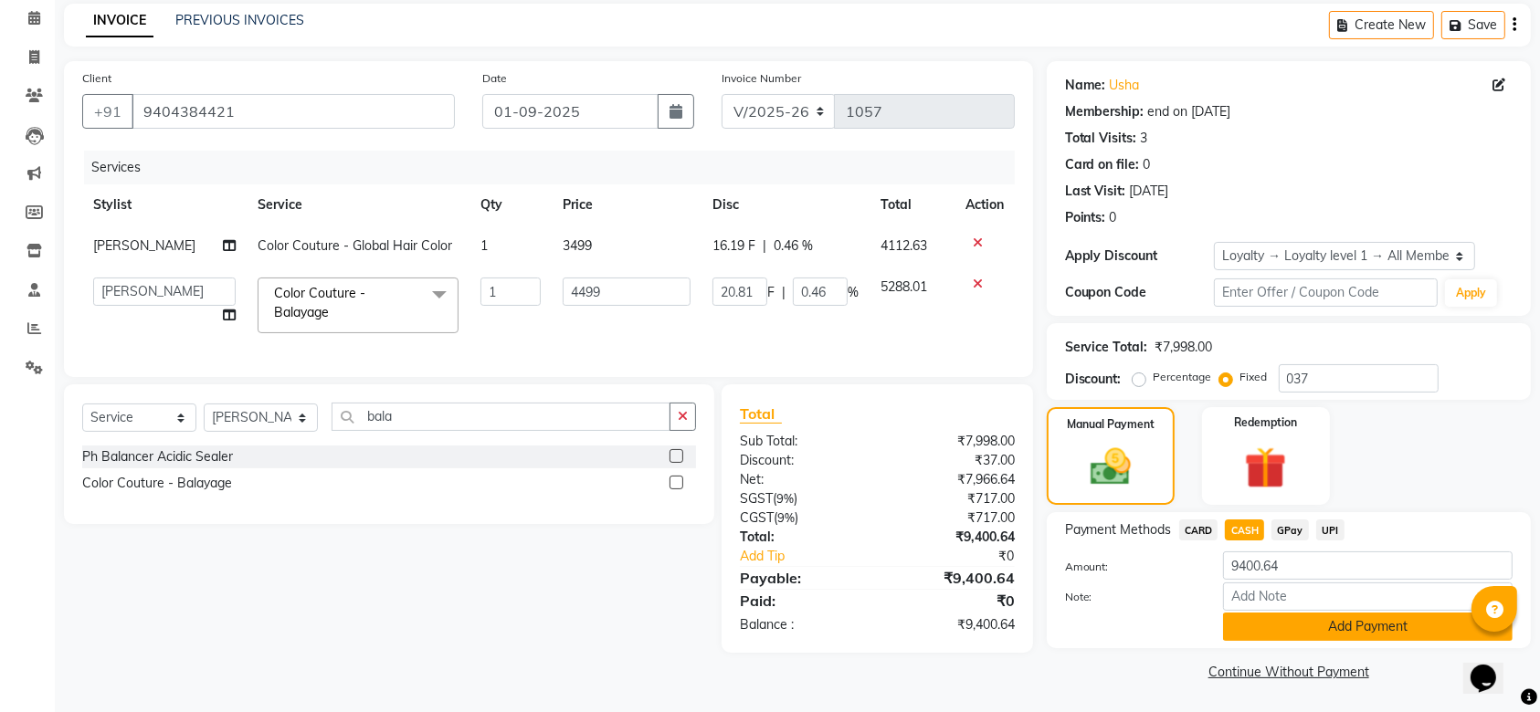
click at [1292, 631] on button "Add Payment" at bounding box center [1367, 627] width 289 height 28
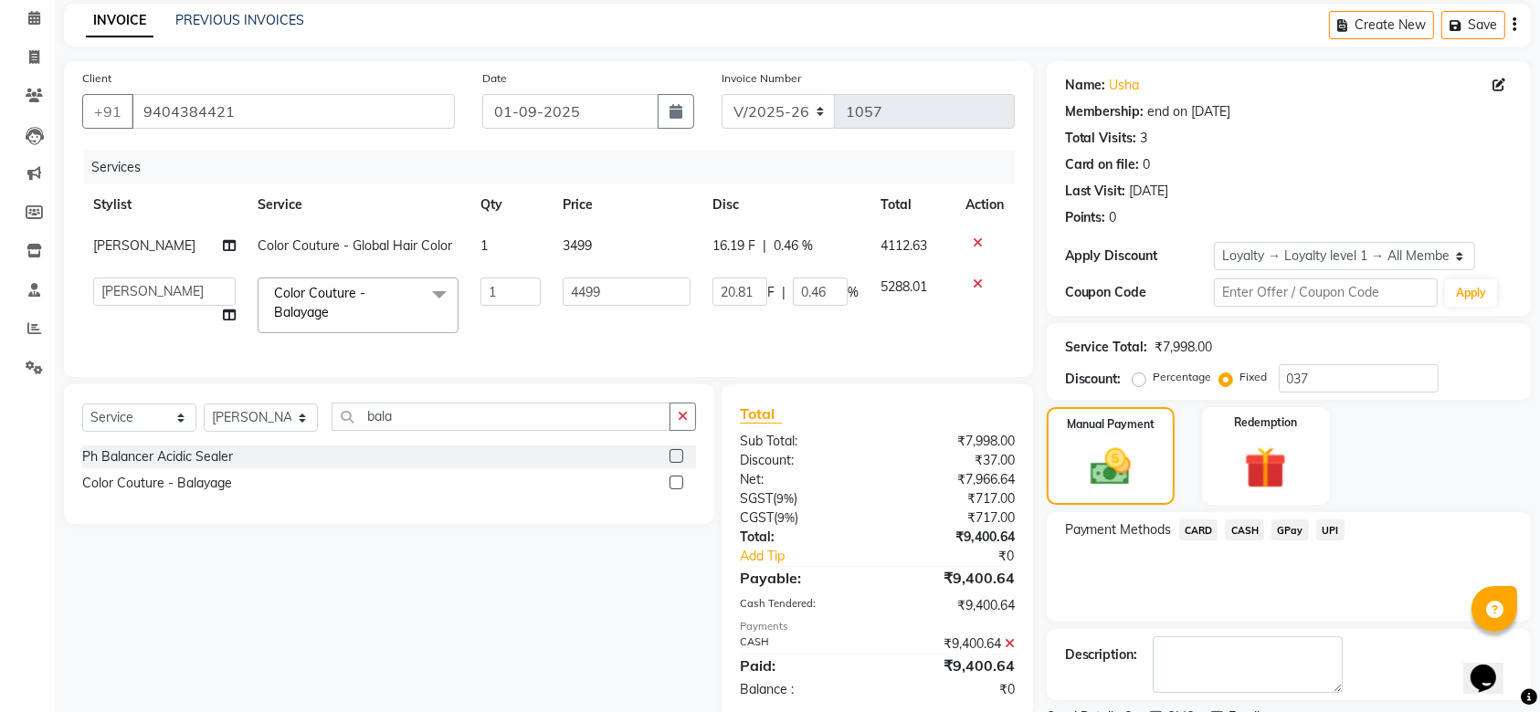
scroll to position [215, 0]
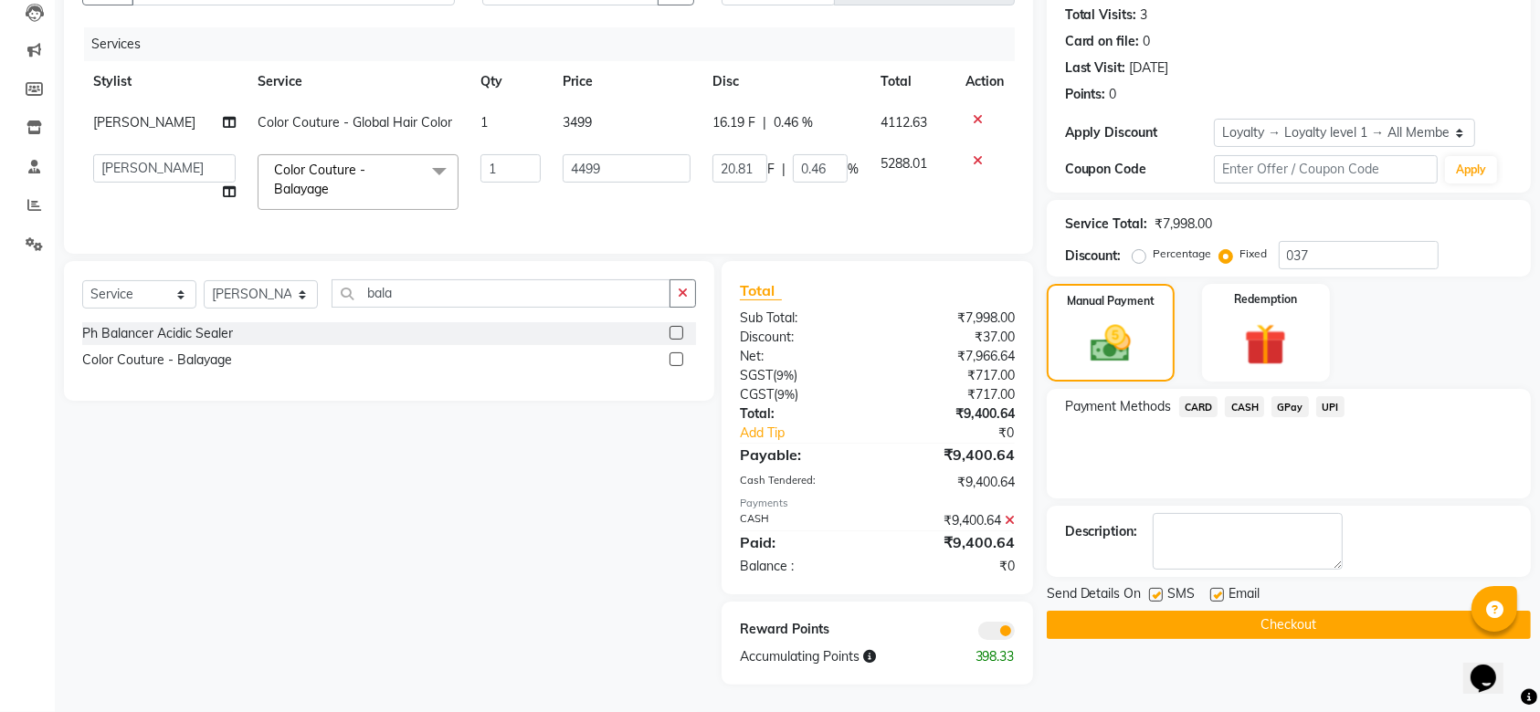
click at [1306, 611] on button "Checkout" at bounding box center [1288, 625] width 484 height 28
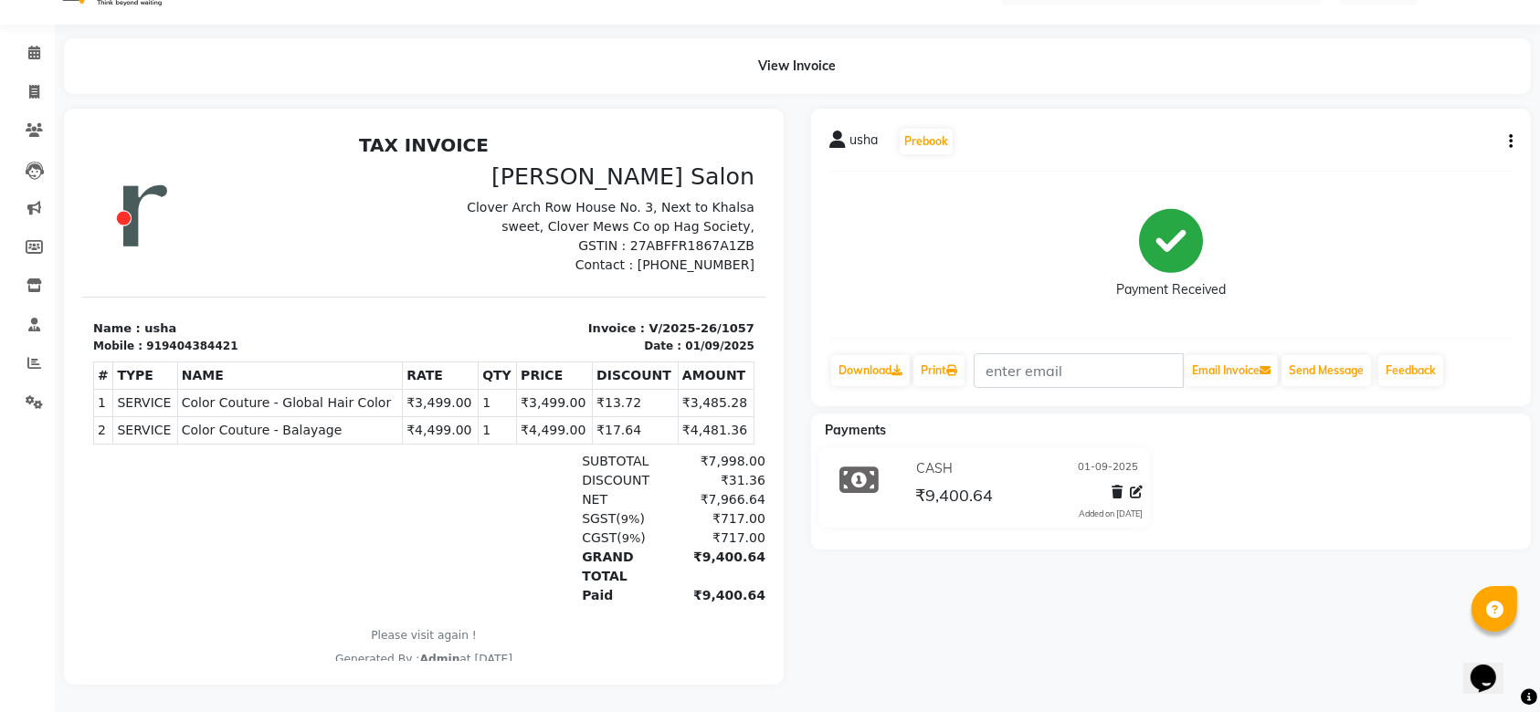
scroll to position [51, 0]
